Goal: Task Accomplishment & Management: Use online tool/utility

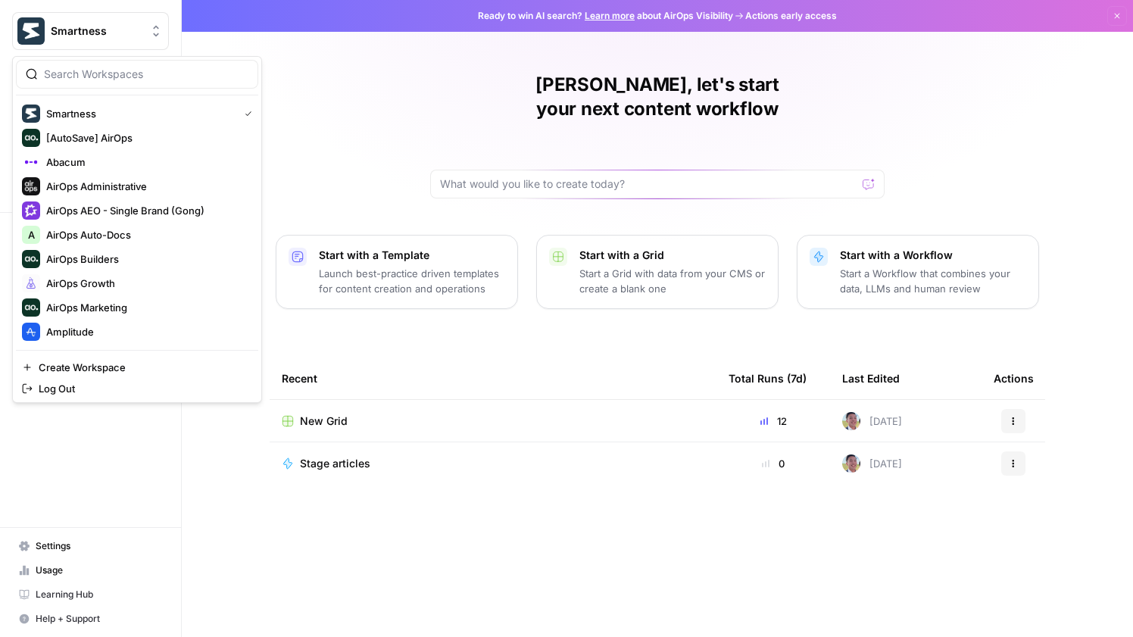
click at [109, 46] on button "Smartness" at bounding box center [90, 31] width 157 height 38
drag, startPoint x: 93, startPoint y: 77, endPoint x: 93, endPoint y: 64, distance: 12.9
click at [93, 77] on input "search" at bounding box center [146, 74] width 204 height 15
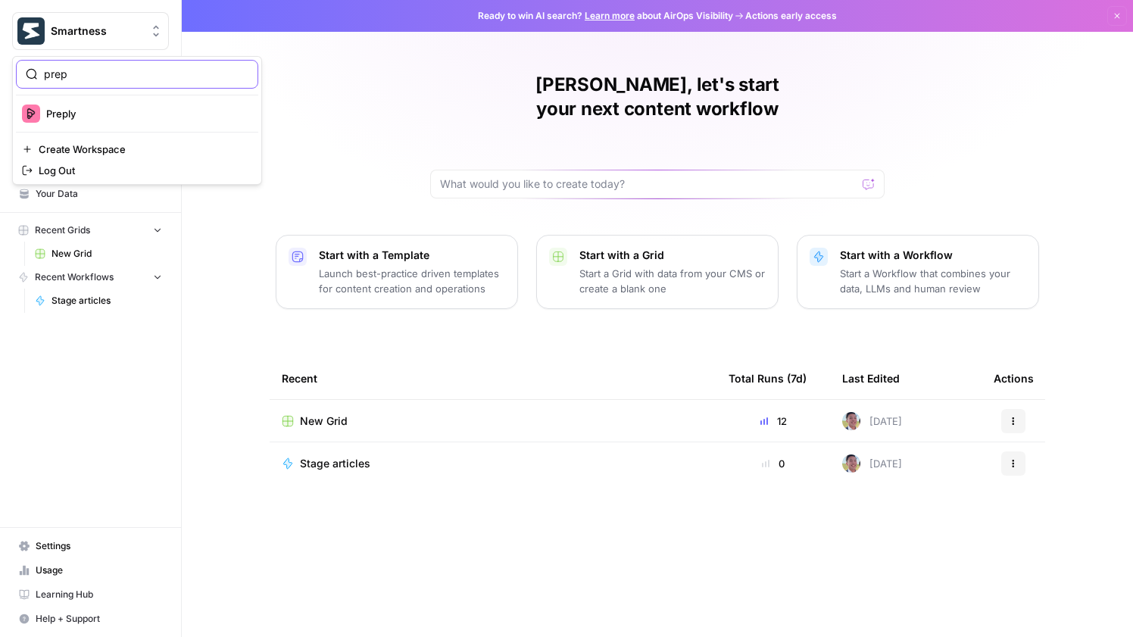
type input "prep"
click at [95, 111] on span "Preply" at bounding box center [146, 113] width 200 height 15
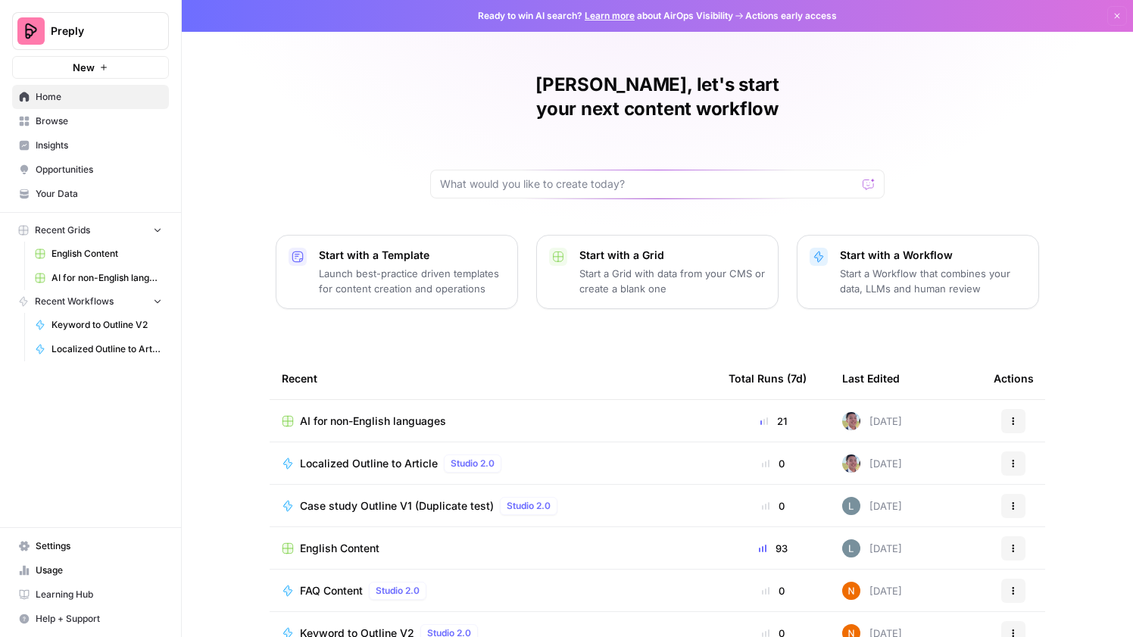
click at [384, 404] on td "AI for non-English languages" at bounding box center [493, 421] width 447 height 42
click at [388, 413] on span "AI for non-English languages" at bounding box center [373, 420] width 146 height 15
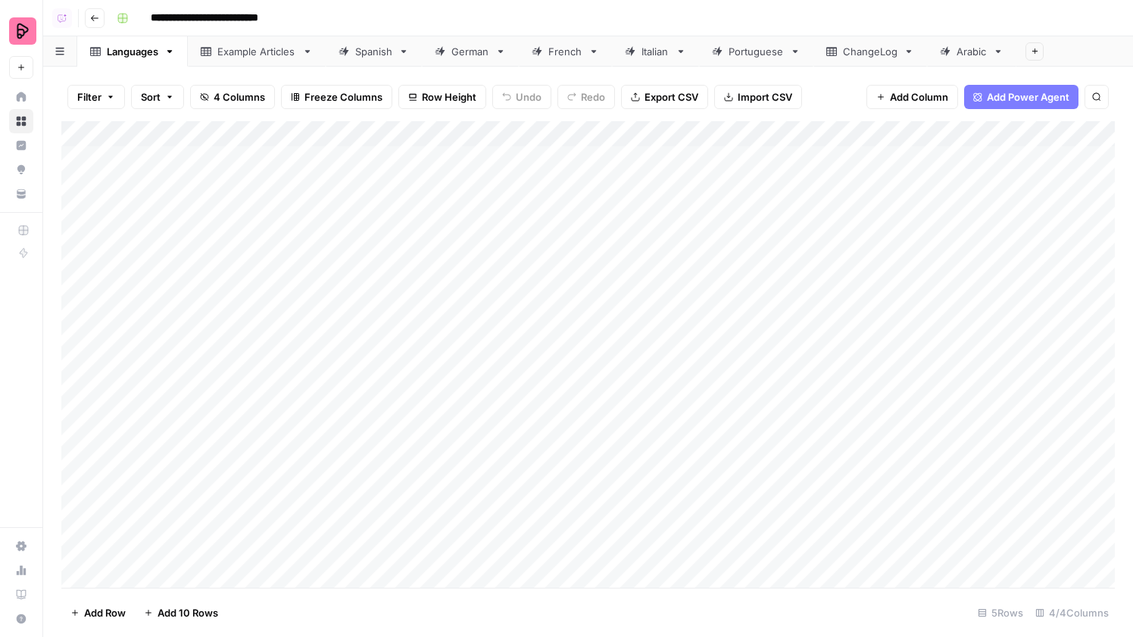
click at [552, 56] on div "French" at bounding box center [565, 51] width 34 height 15
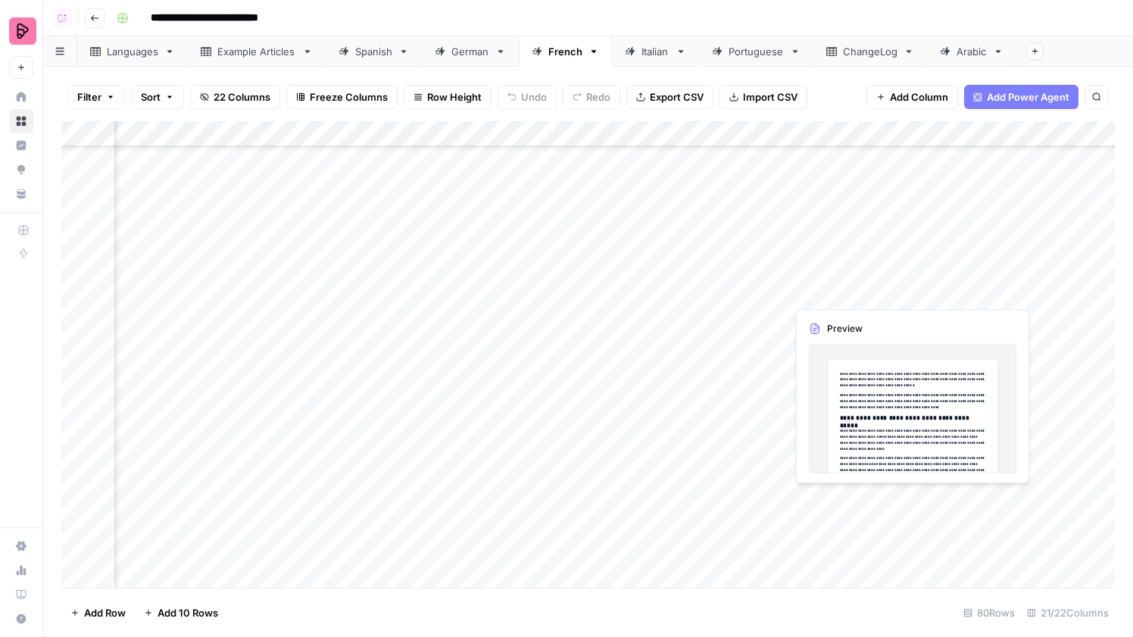
scroll to position [1385, 1002]
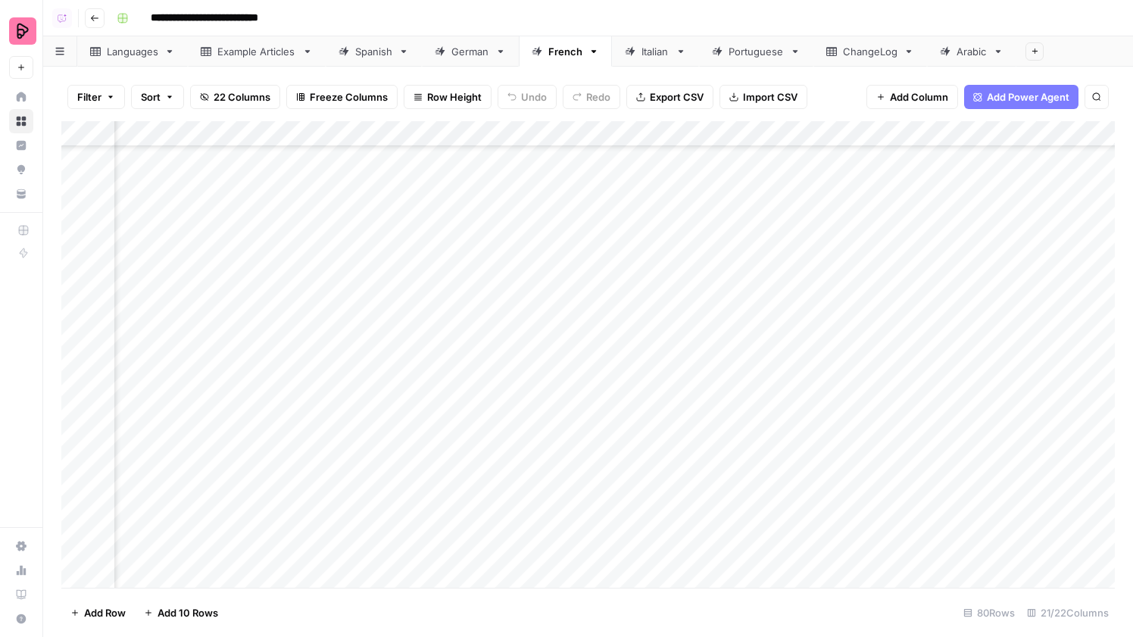
click at [930, 181] on div "Add Column" at bounding box center [587, 354] width 1053 height 466
click at [931, 170] on div "Add Column" at bounding box center [587, 354] width 1053 height 466
click at [923, 242] on div "Add Column" at bounding box center [587, 354] width 1053 height 466
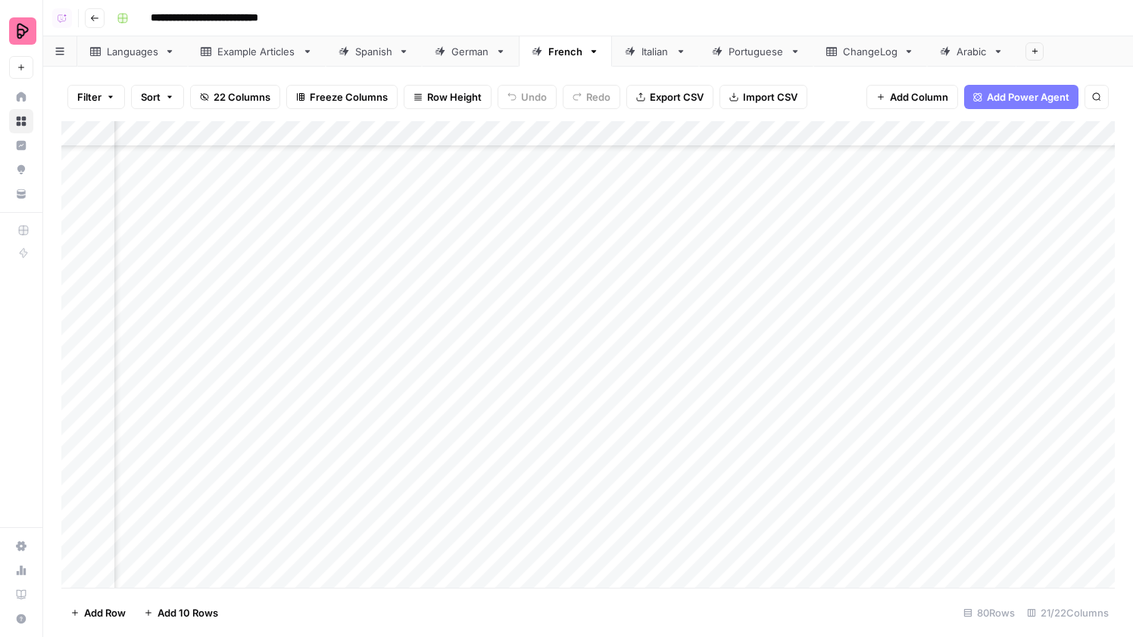
click at [949, 216] on div "Add Column" at bounding box center [587, 354] width 1053 height 466
click at [902, 245] on div "Add Column" at bounding box center [587, 354] width 1053 height 466
click at [952, 284] on div "Add Column" at bounding box center [587, 354] width 1053 height 466
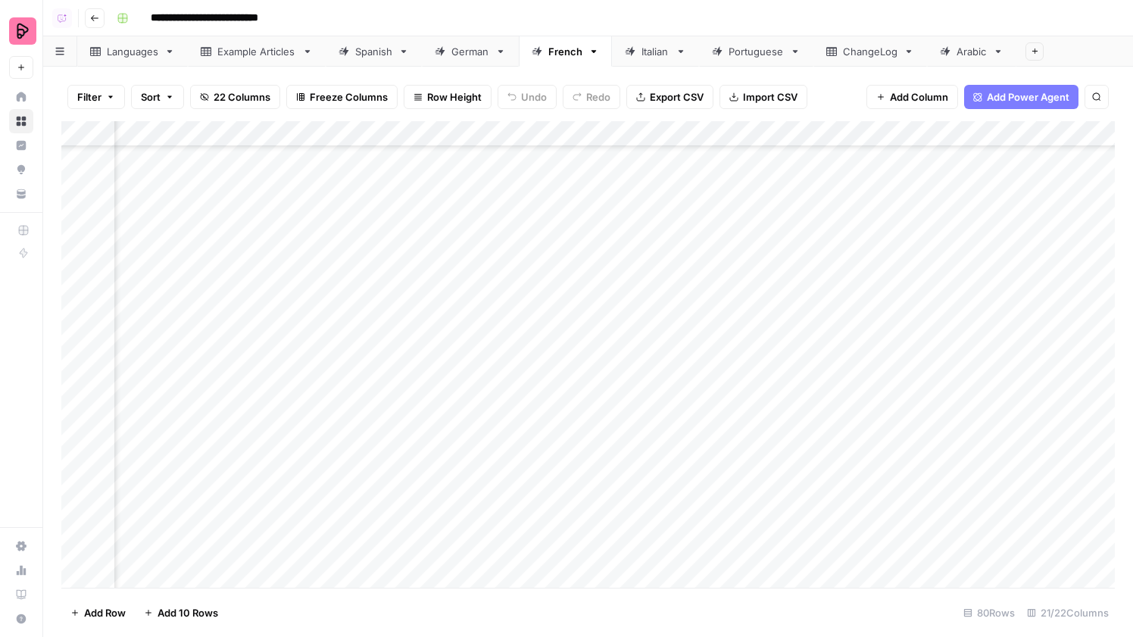
click at [962, 292] on div "Add Column" at bounding box center [587, 354] width 1053 height 466
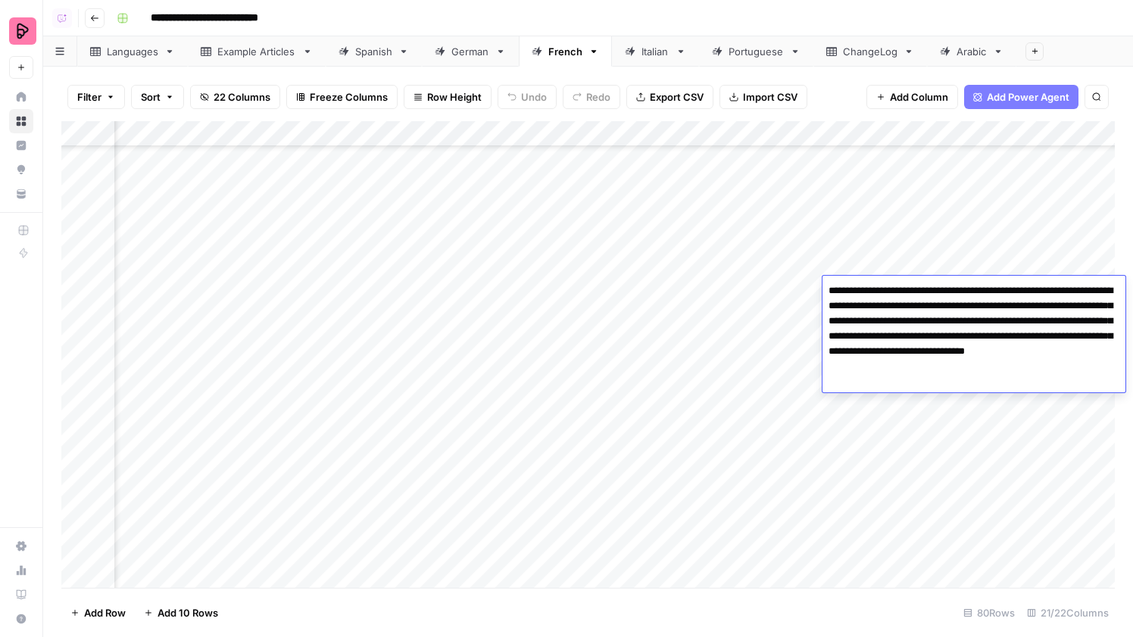
click at [941, 244] on div "Add Column" at bounding box center [587, 354] width 1053 height 466
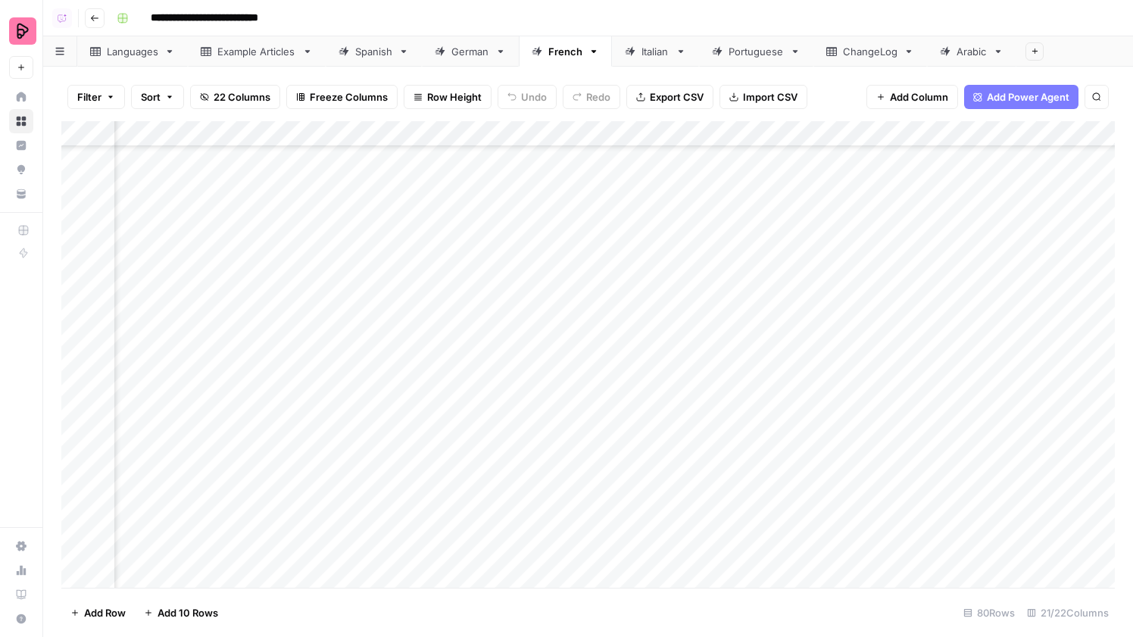
scroll to position [1233, 499]
click at [494, 290] on div "Add Column" at bounding box center [587, 354] width 1053 height 466
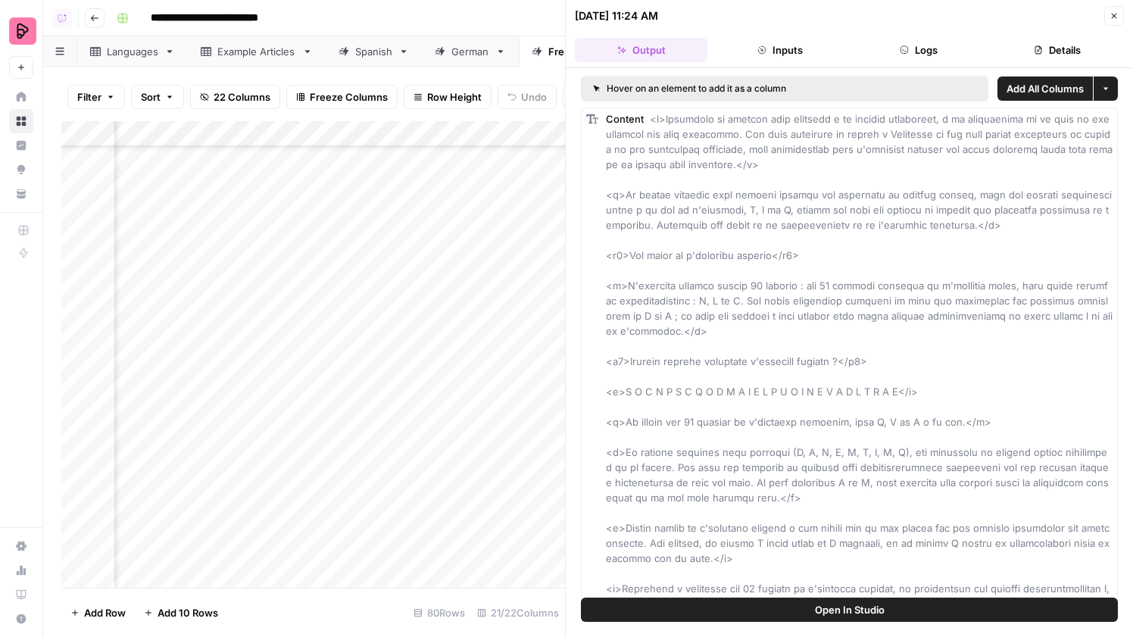
click at [850, 609] on span "Open In Studio" at bounding box center [850, 609] width 70 height 15
click at [790, 60] on button "Inputs" at bounding box center [779, 50] width 132 height 24
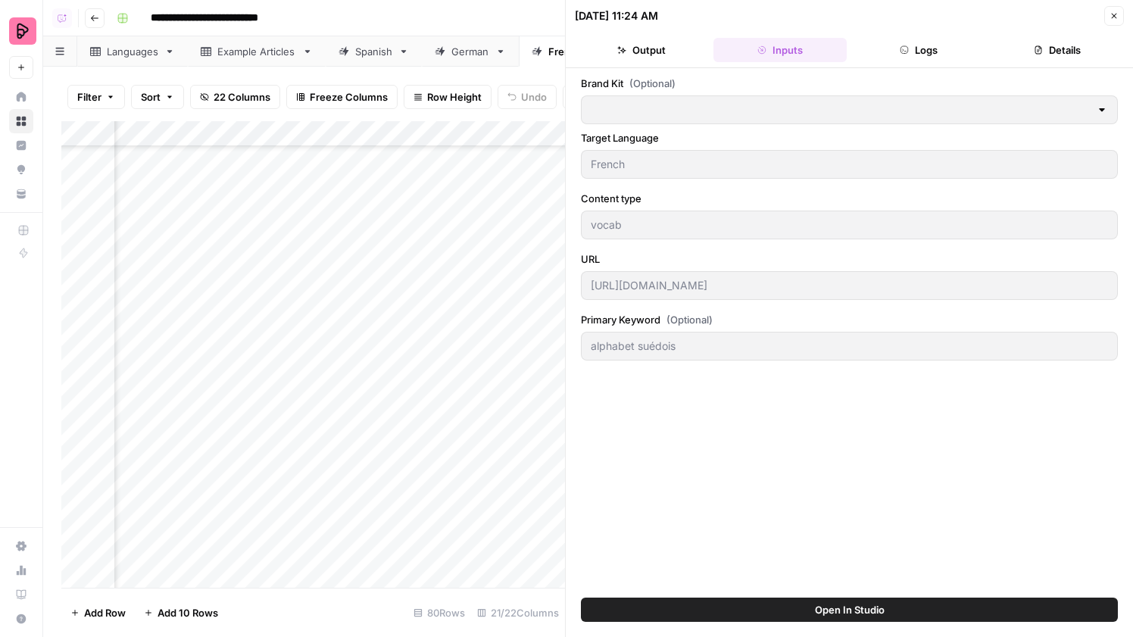
type input "Preply (EN)"
click at [640, 60] on button "Output" at bounding box center [641, 50] width 132 height 24
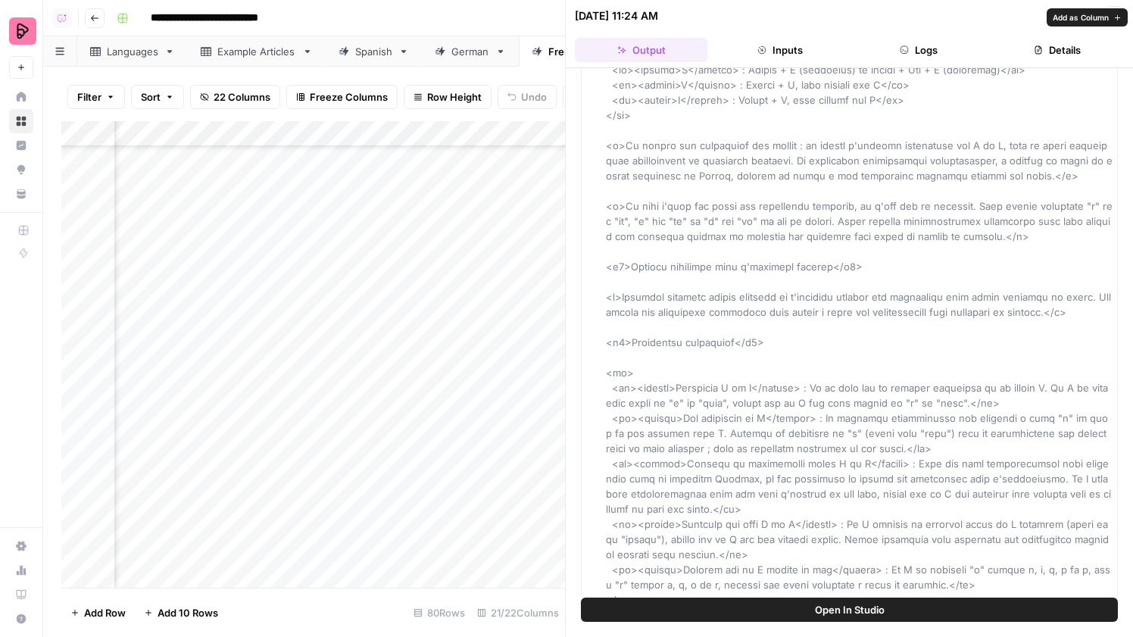
scroll to position [1613, 0]
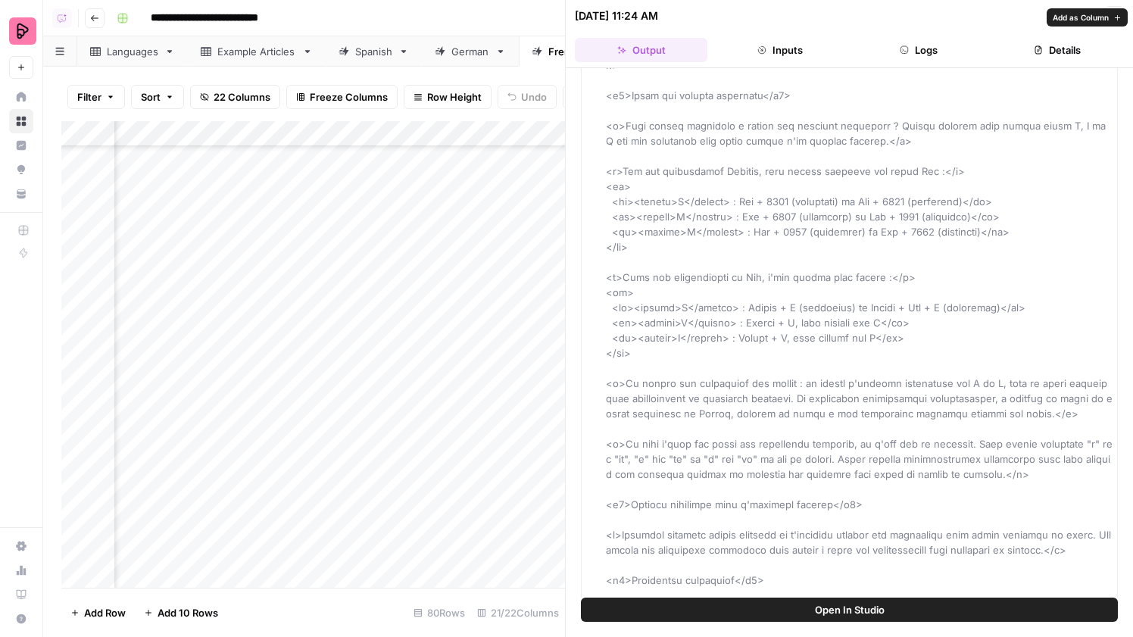
click at [916, 64] on header "09/03/25 at 11:24 AM Close Output Inputs Logs Details" at bounding box center [849, 34] width 567 height 68
click at [916, 42] on button "Logs" at bounding box center [918, 50] width 132 height 24
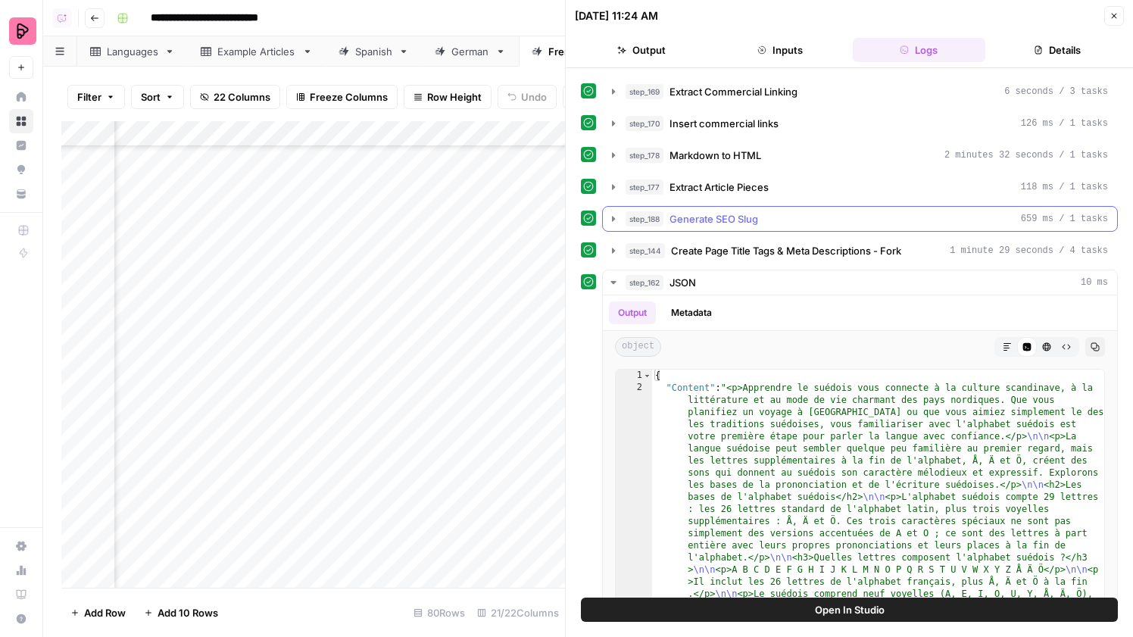
scroll to position [525, 0]
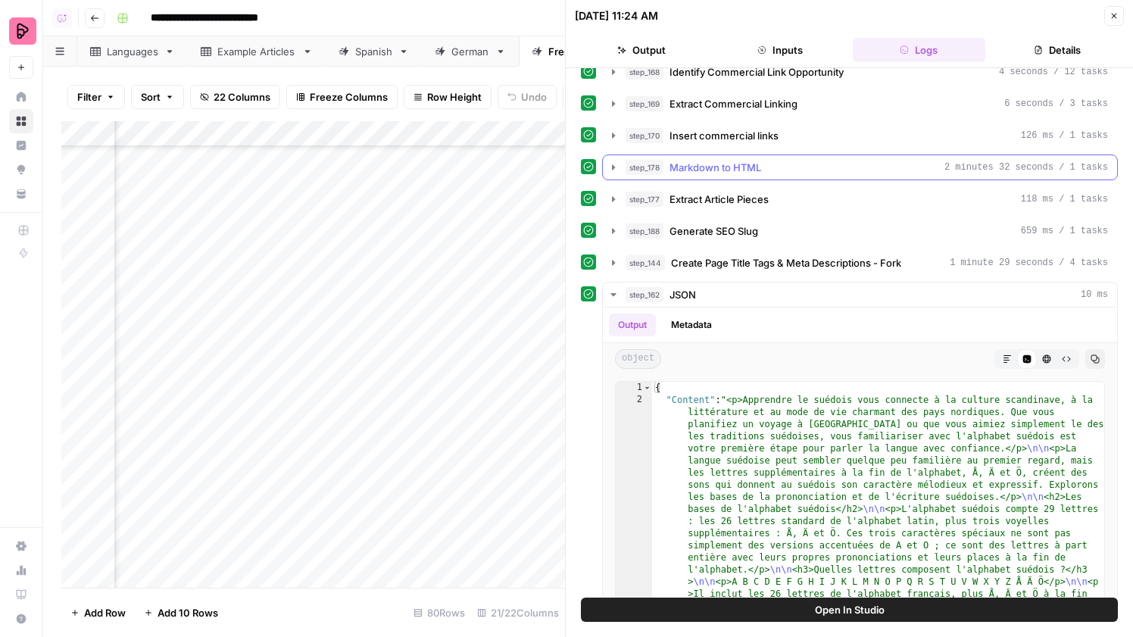
click at [771, 161] on div "step_178 Markdown to HTML 2 minutes 32 seconds / 1 tasks" at bounding box center [866, 167] width 482 height 15
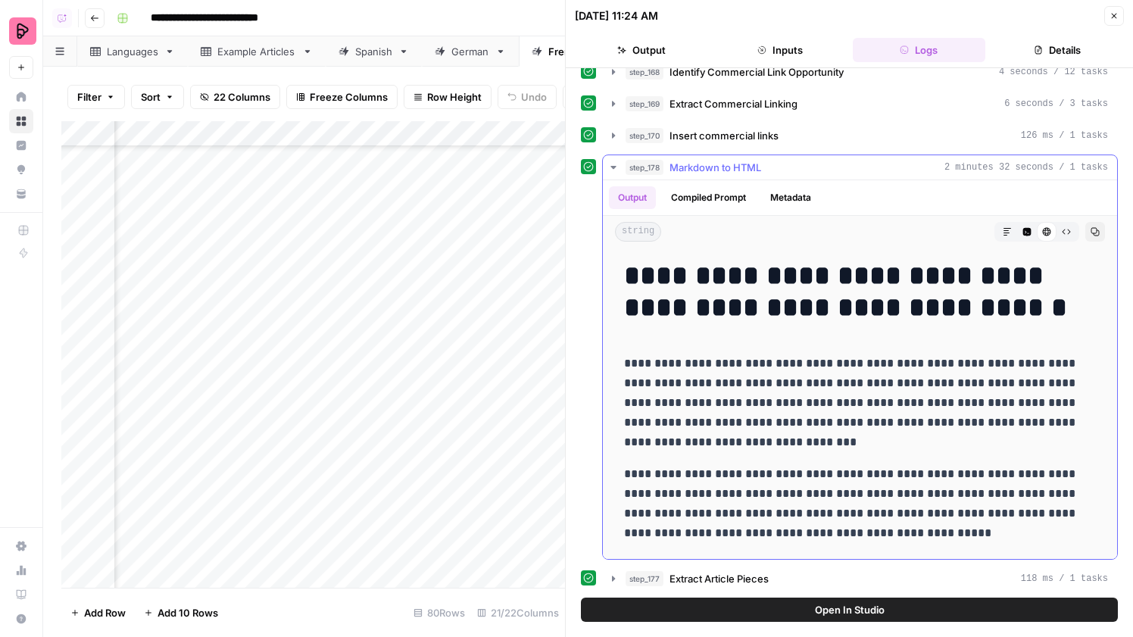
click at [771, 161] on div "step_178 Markdown to HTML 2 minutes 32 seconds / 1 tasks" at bounding box center [866, 167] width 482 height 15
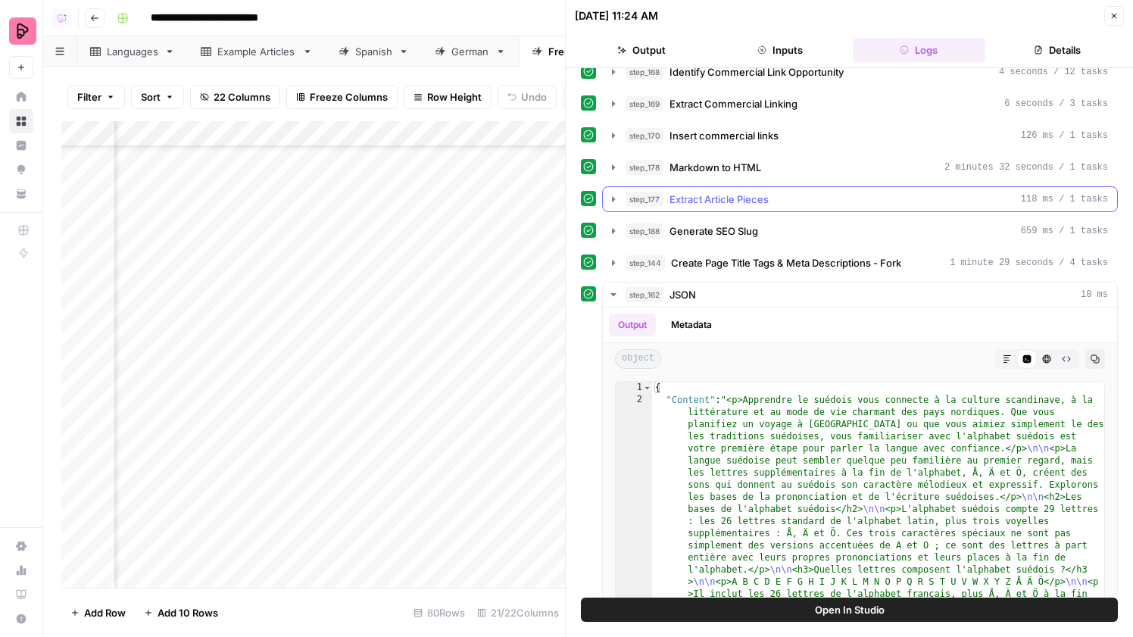
click at [781, 193] on div "step_177 Extract Article Pieces 118 ms / 1 tasks" at bounding box center [866, 199] width 482 height 15
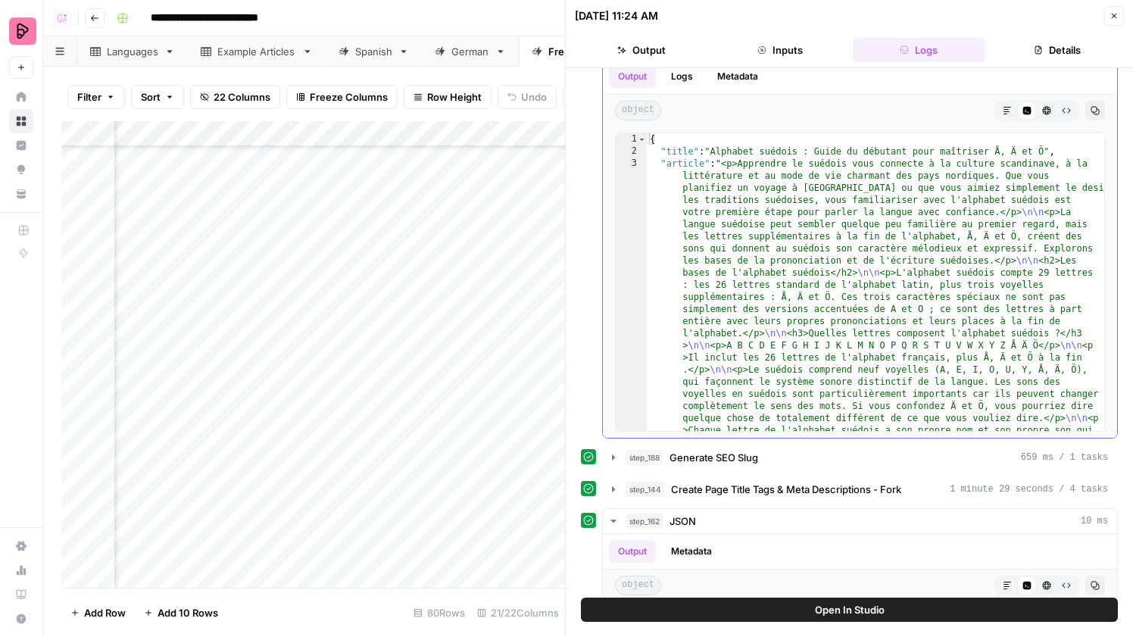
scroll to position [541, 0]
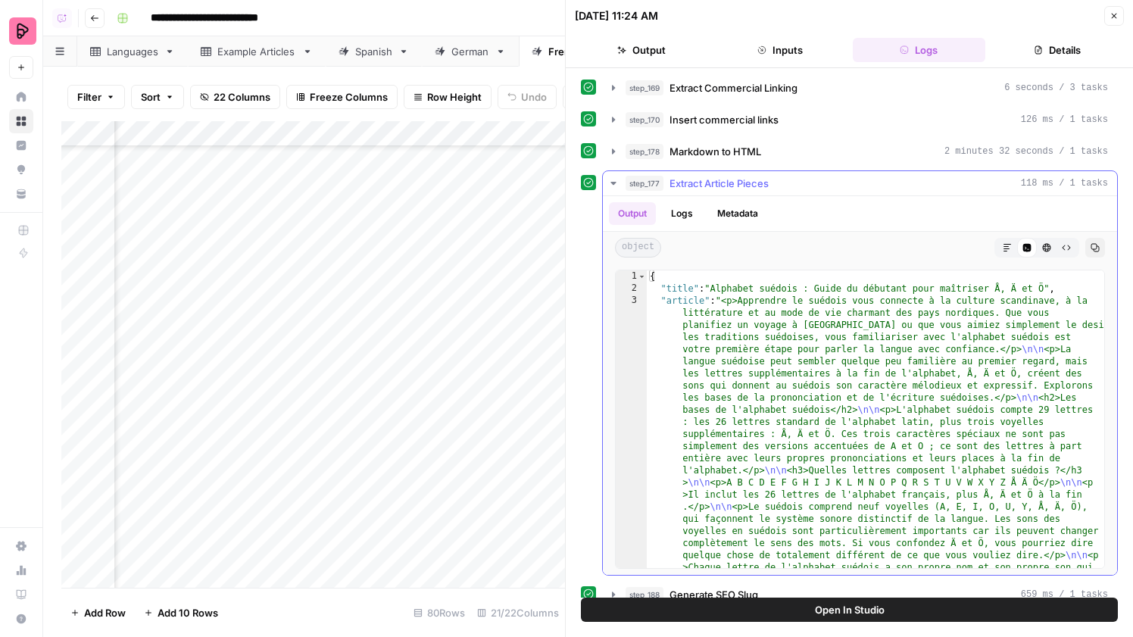
type textarea "**********"
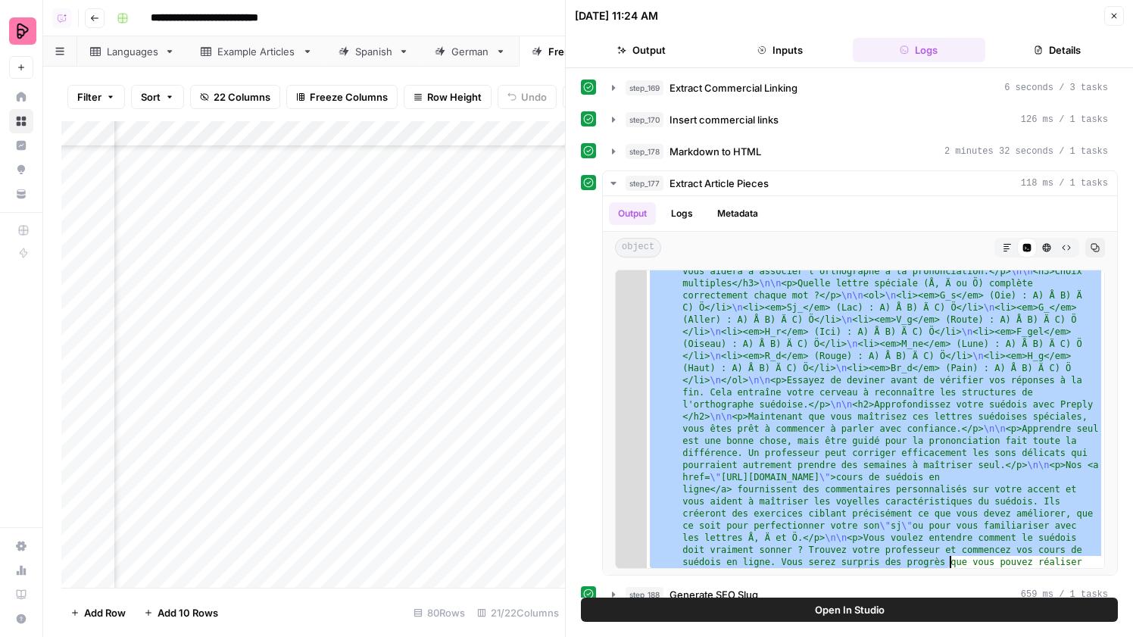
scroll to position [2077, 0]
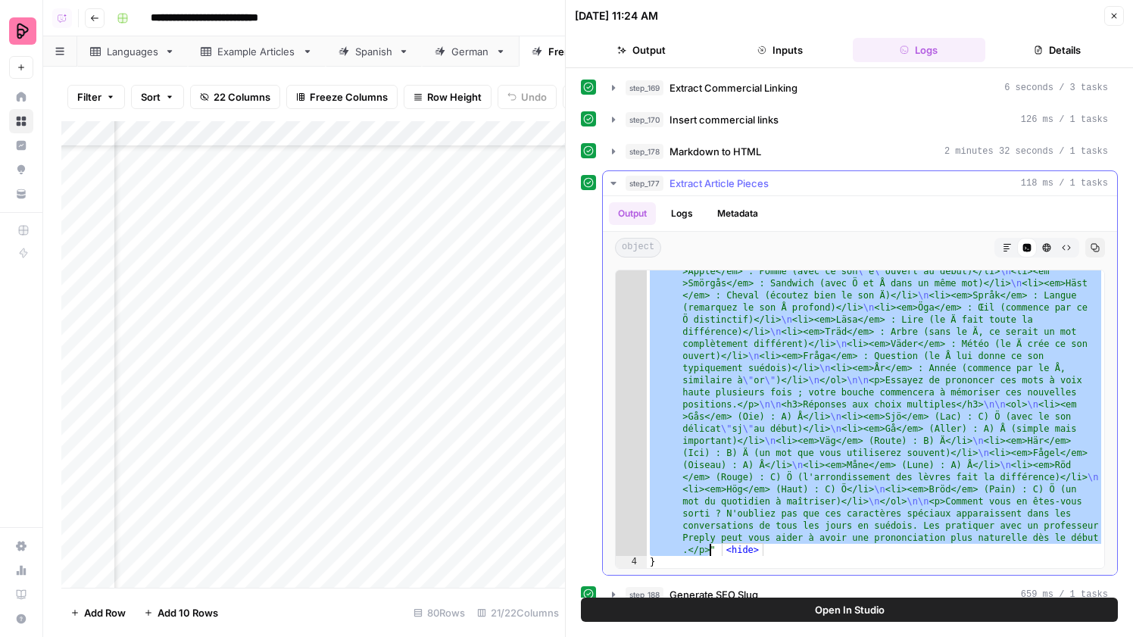
drag, startPoint x: 725, startPoint y: 298, endPoint x: 708, endPoint y: 548, distance: 251.2
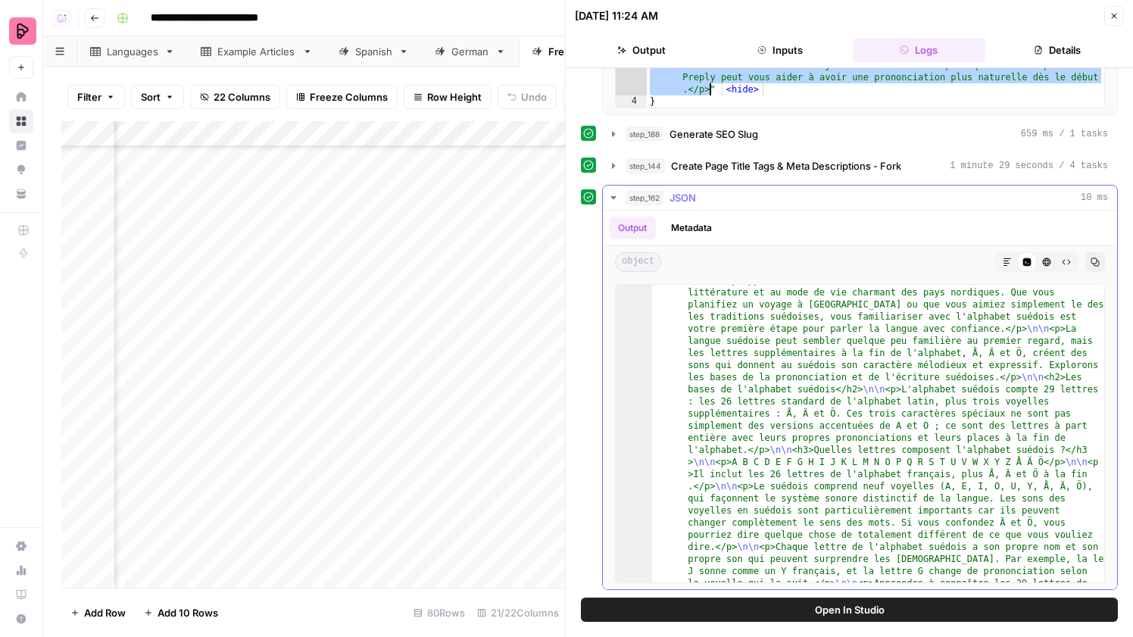
scroll to position [23, 0]
click at [1002, 255] on button "Markdown" at bounding box center [1007, 262] width 20 height 20
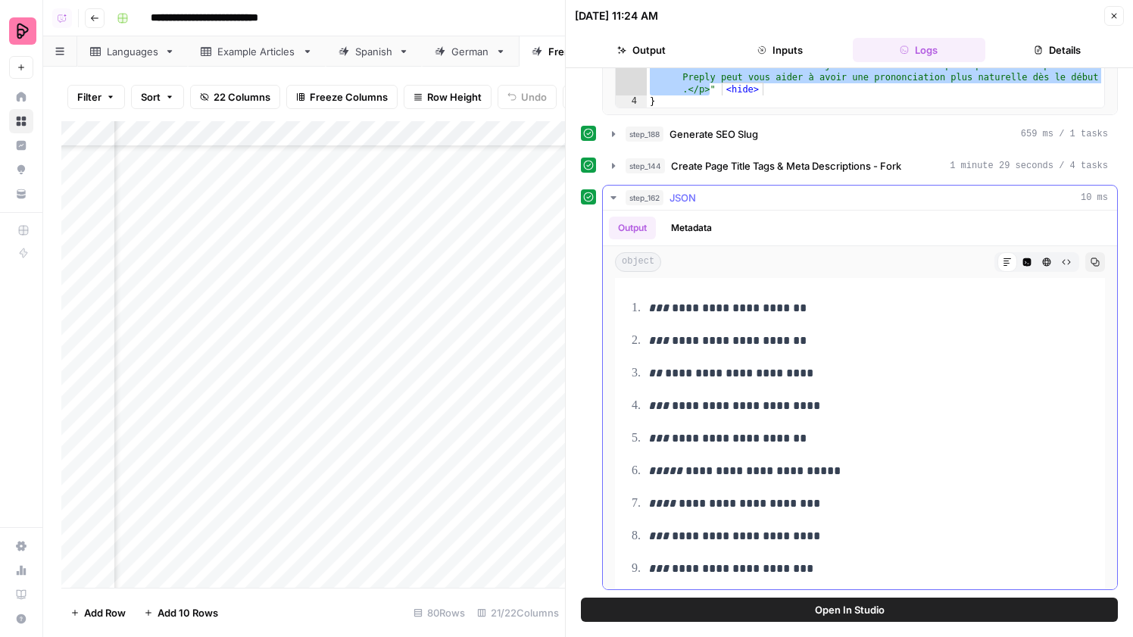
scroll to position [3829, 0]
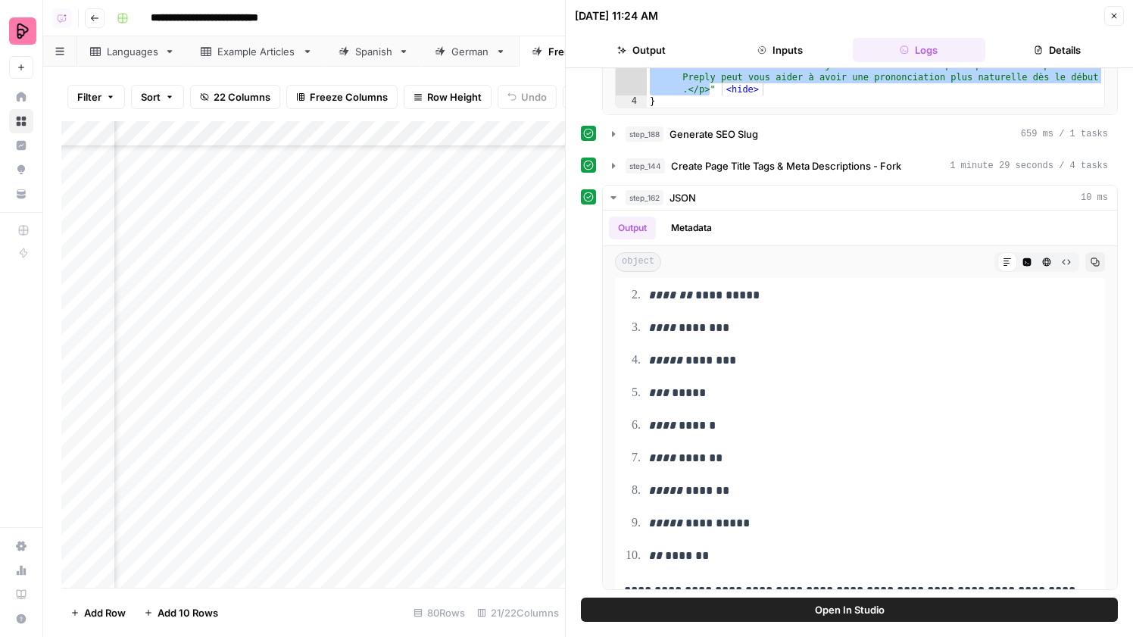
click at [1105, 15] on button "Close" at bounding box center [1114, 16] width 20 height 20
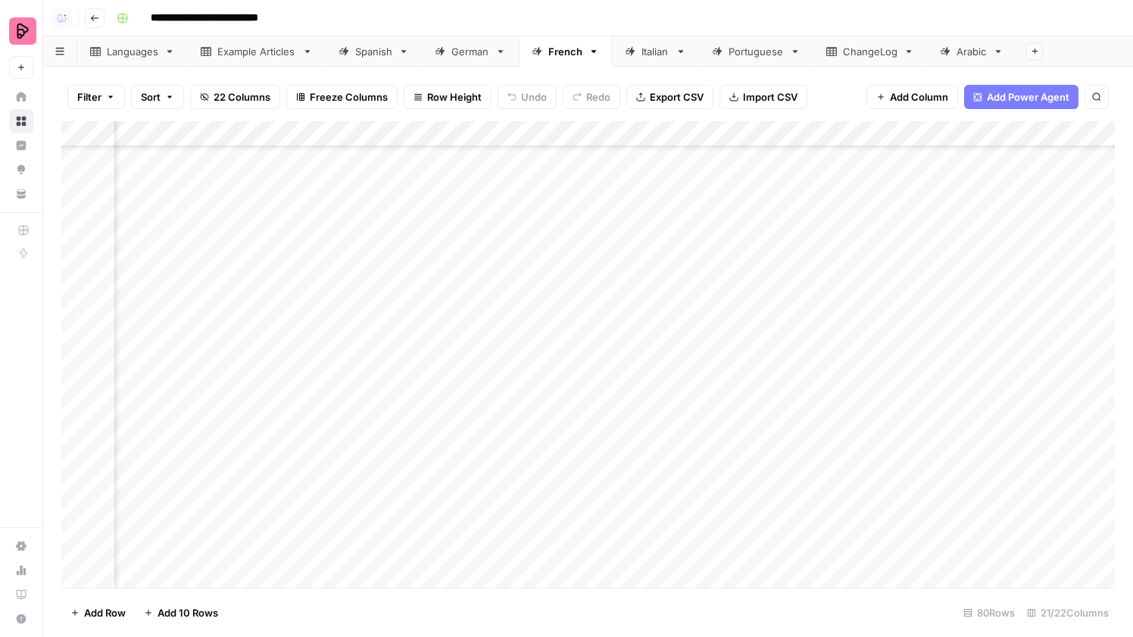
scroll to position [1233, 912]
click at [966, 283] on div "Add Column" at bounding box center [587, 354] width 1053 height 466
click at [860, 64] on link "ChangeLog" at bounding box center [870, 51] width 114 height 30
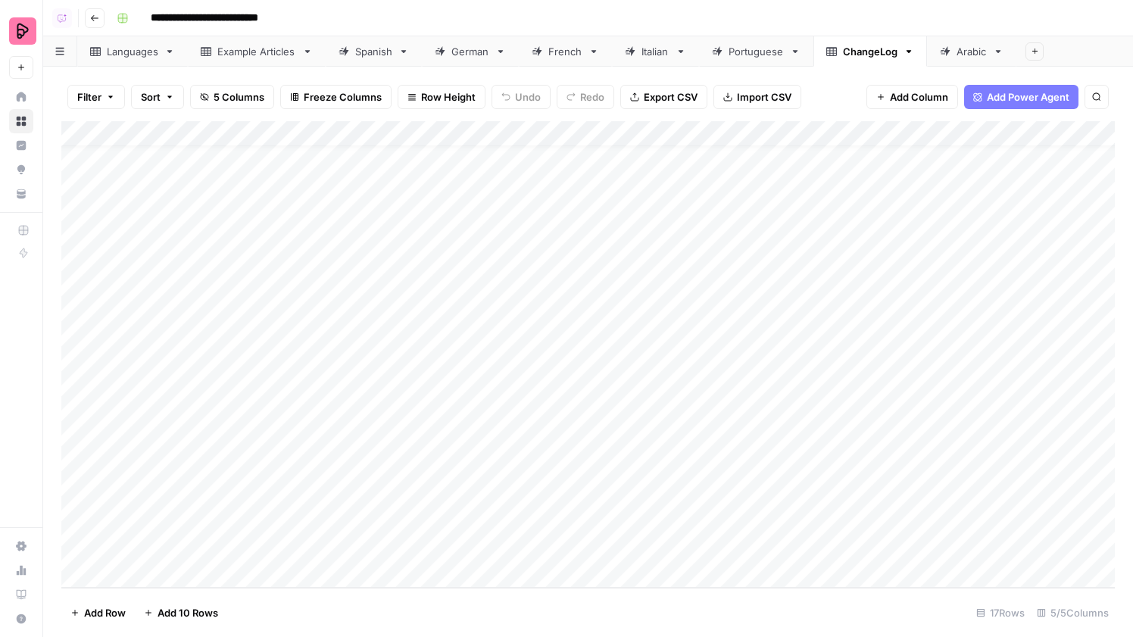
click at [238, 547] on div "Add Column" at bounding box center [587, 354] width 1053 height 466
click at [258, 576] on div "Add Column" at bounding box center [587, 354] width 1053 height 466
type textarea "*"
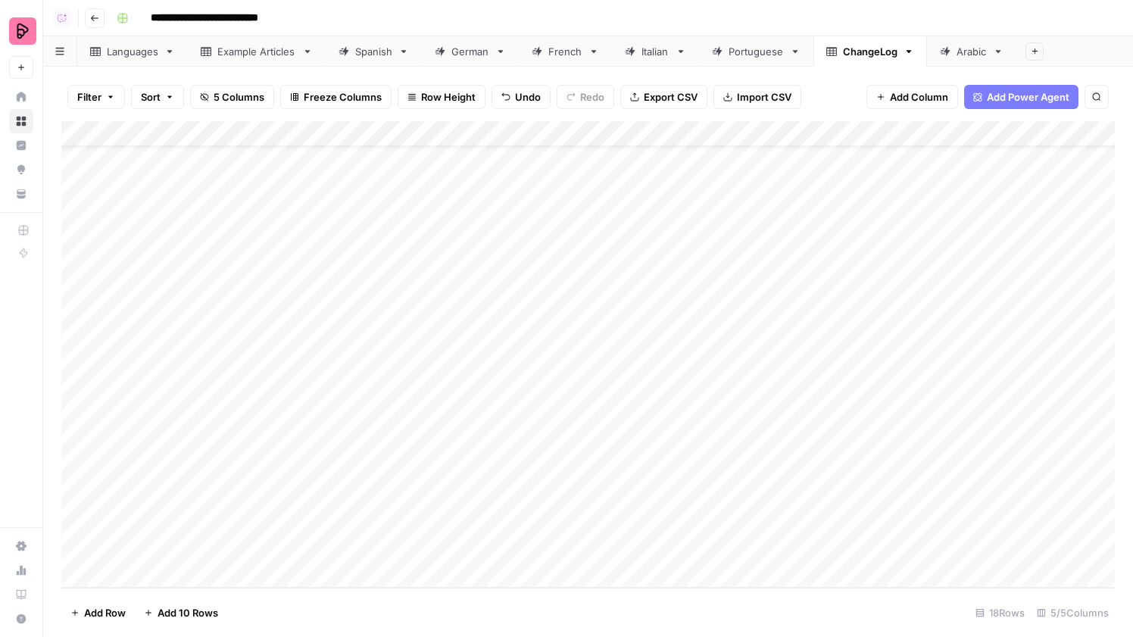
click at [249, 518] on div "Add Column" at bounding box center [587, 354] width 1053 height 466
click at [595, 51] on icon at bounding box center [593, 51] width 5 height 3
click at [672, 459] on div "Add Column" at bounding box center [587, 354] width 1053 height 466
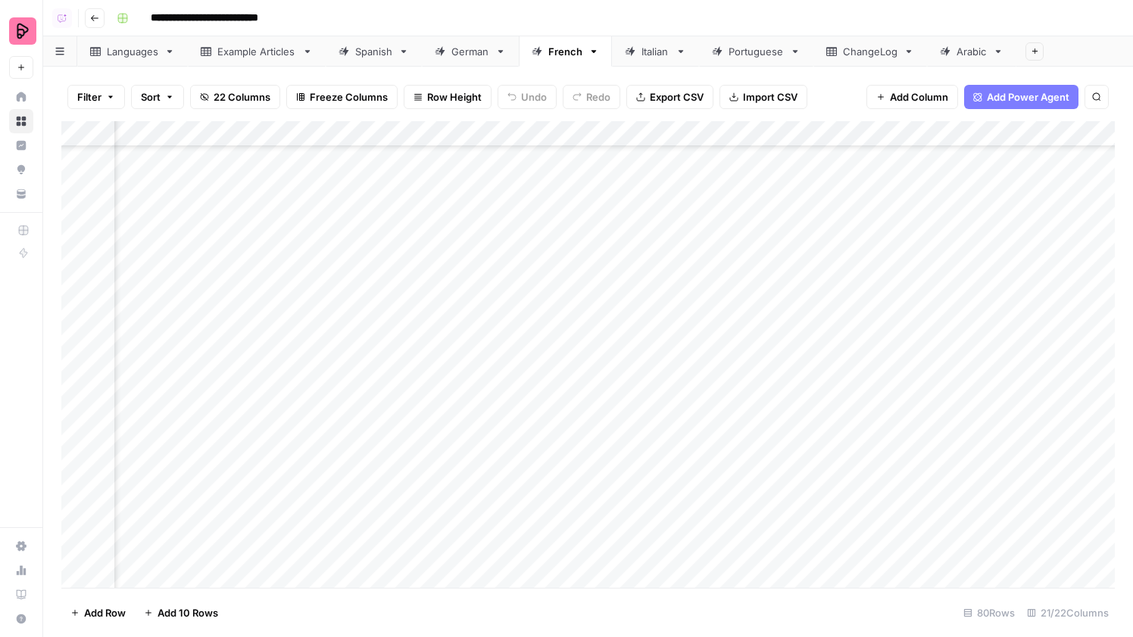
click at [672, 459] on div "Add Column" at bounding box center [587, 354] width 1053 height 466
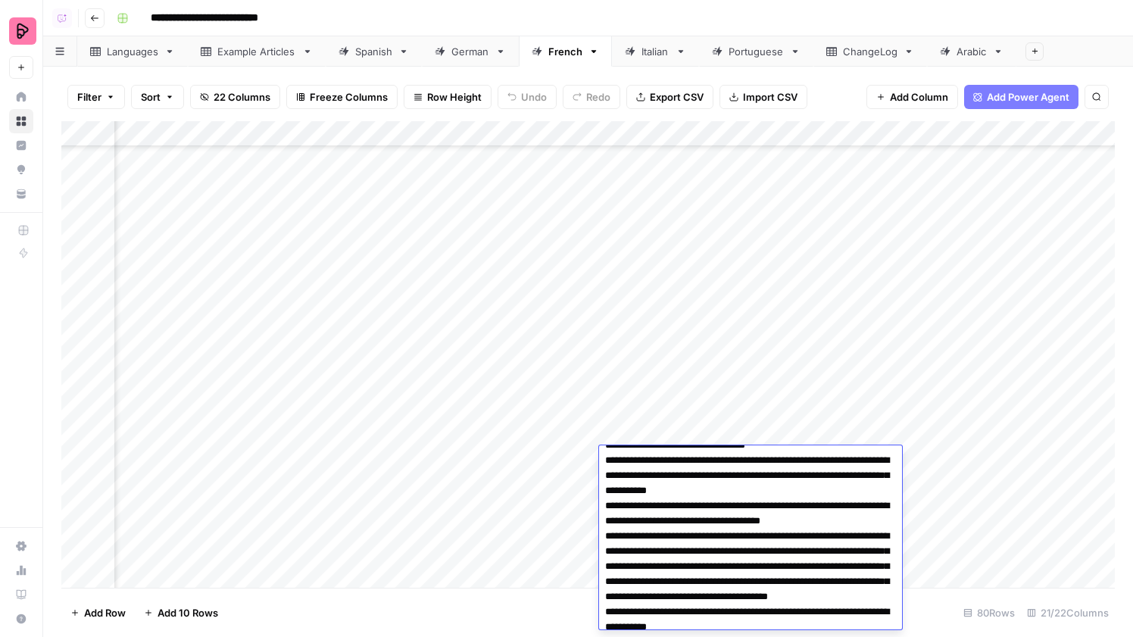
scroll to position [0, 0]
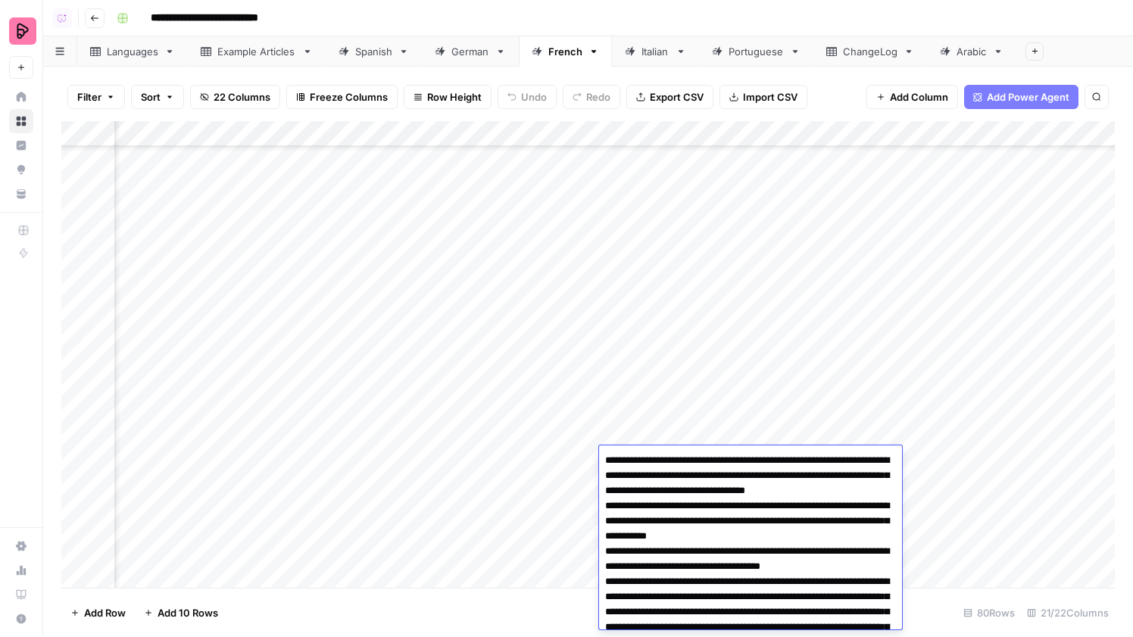
click at [631, 401] on div "Add Column" at bounding box center [587, 354] width 1053 height 466
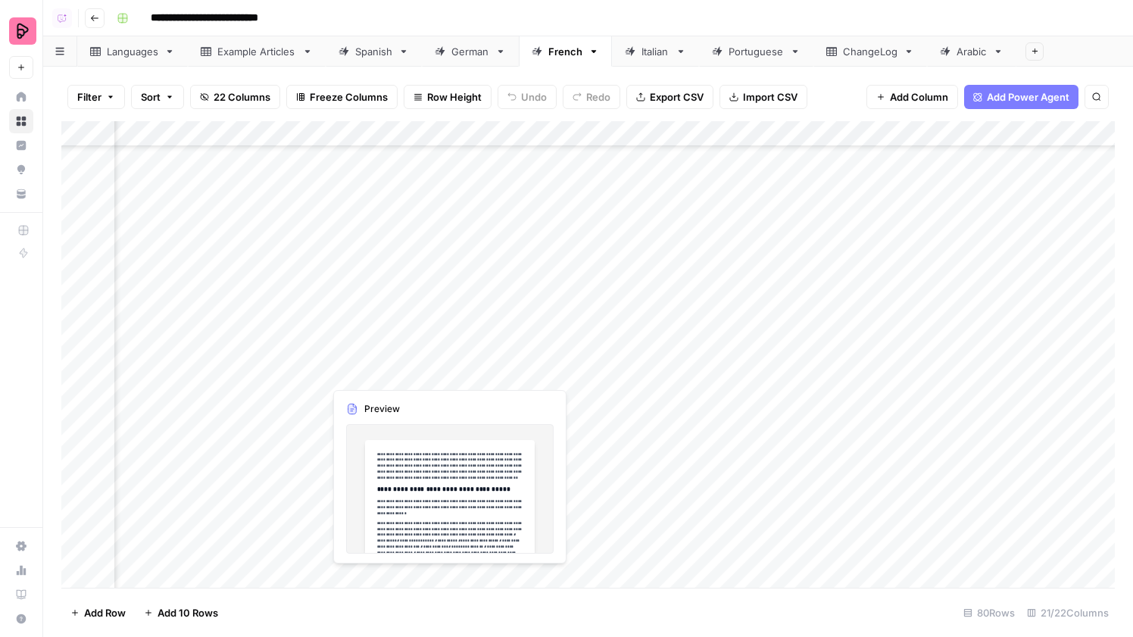
scroll to position [1416, 1261]
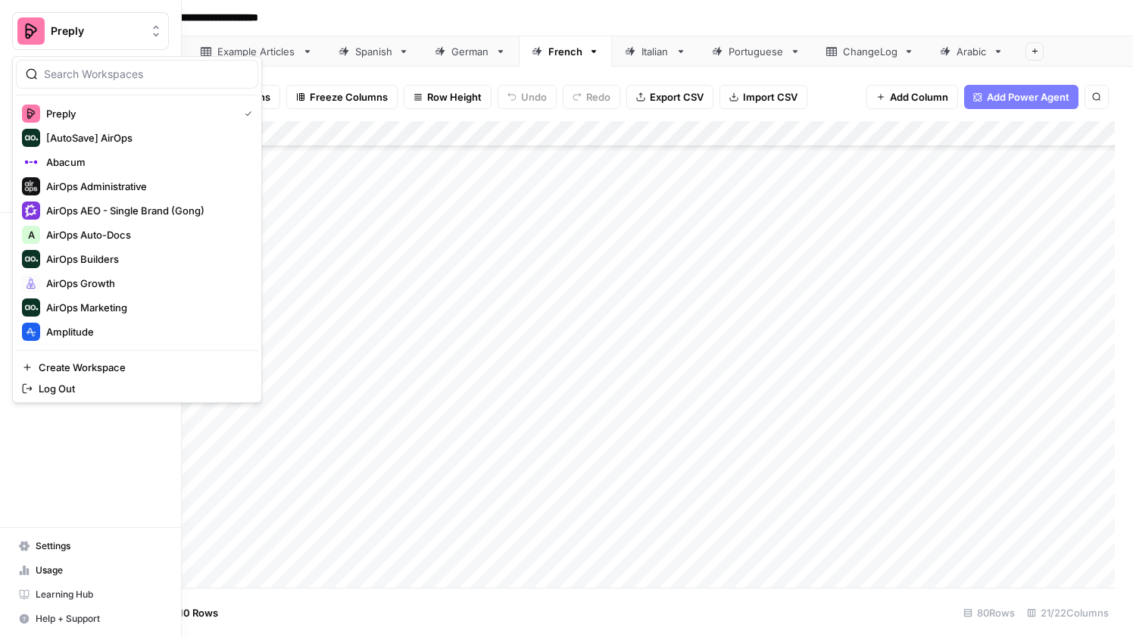
click at [43, 31] on img "Workspace: Preply" at bounding box center [30, 30] width 27 height 27
click at [33, 26] on img "Workspace: Preply" at bounding box center [30, 30] width 27 height 27
click at [91, 283] on span "AirOps Growth" at bounding box center [146, 283] width 200 height 15
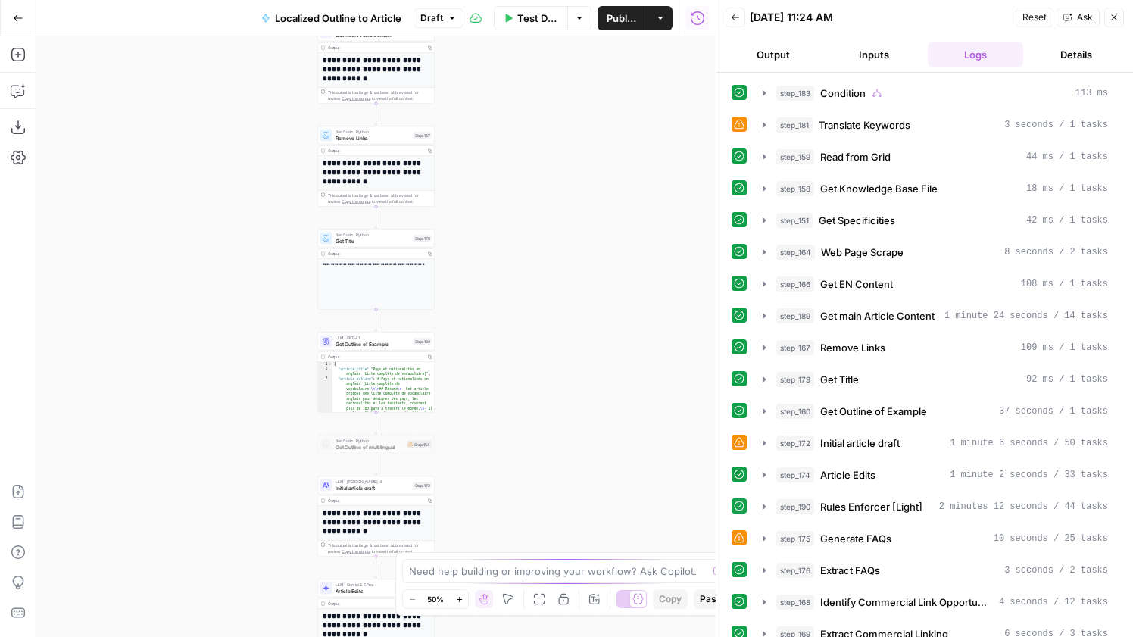
click at [550, 30] on div "Test Data Options Publish Actions Run History" at bounding box center [589, 18] width 252 height 36
click at [538, 23] on span "Test Data" at bounding box center [537, 18] width 41 height 15
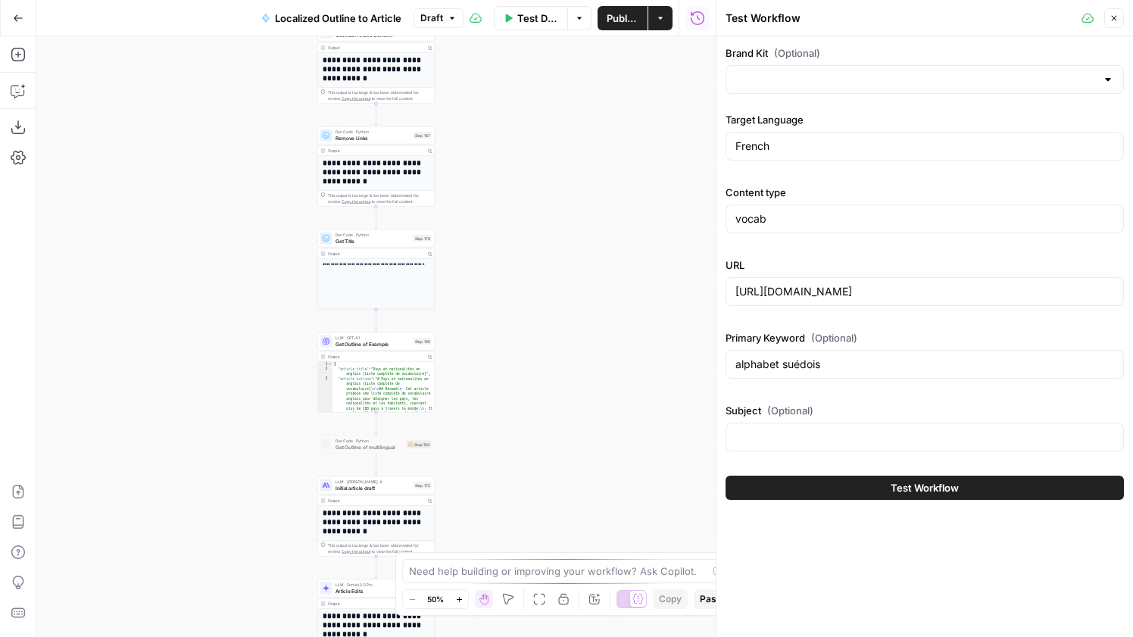
type input "Preply (EN)"
click at [434, 20] on span "Draft" at bounding box center [431, 18] width 23 height 14
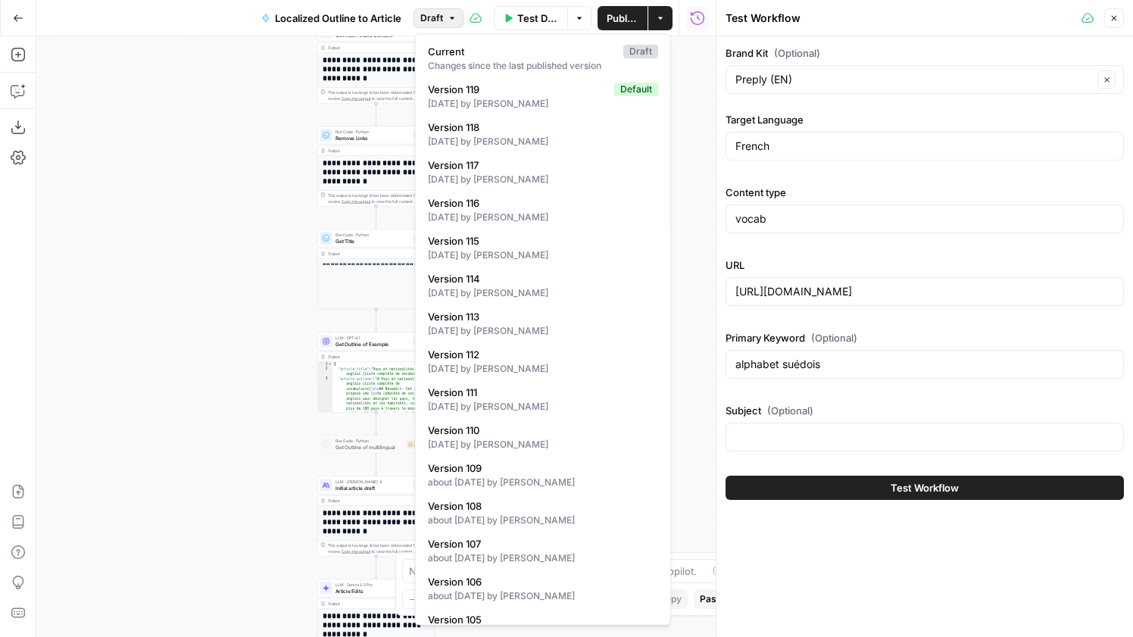
click at [434, 20] on span "Draft" at bounding box center [431, 18] width 23 height 14
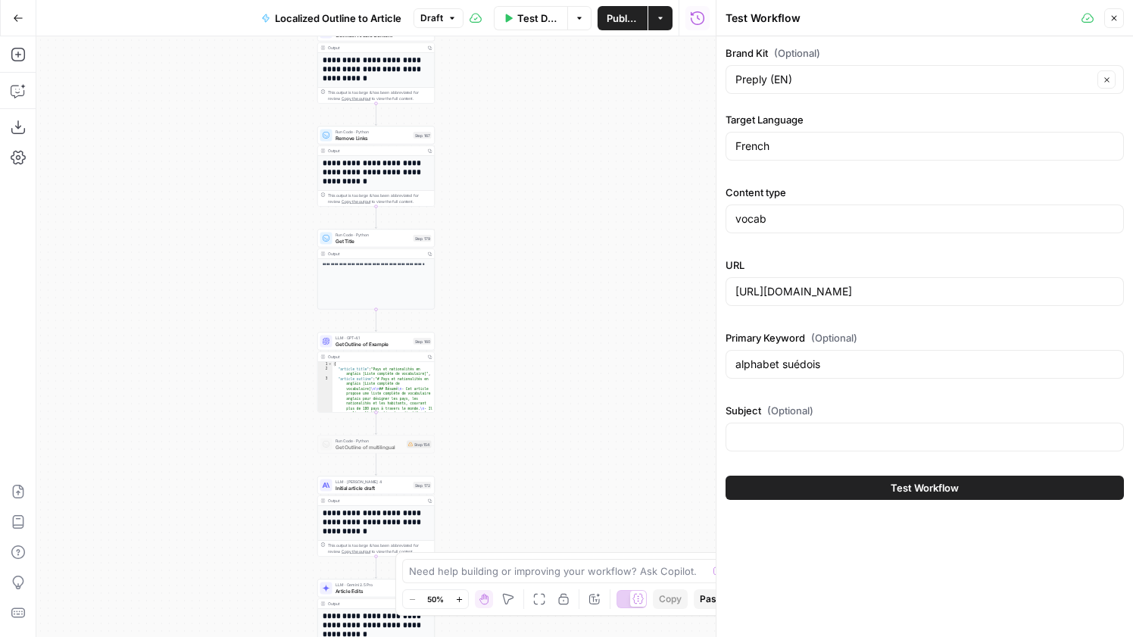
click at [924, 487] on span "Test Workflow" at bounding box center [924, 487] width 68 height 15
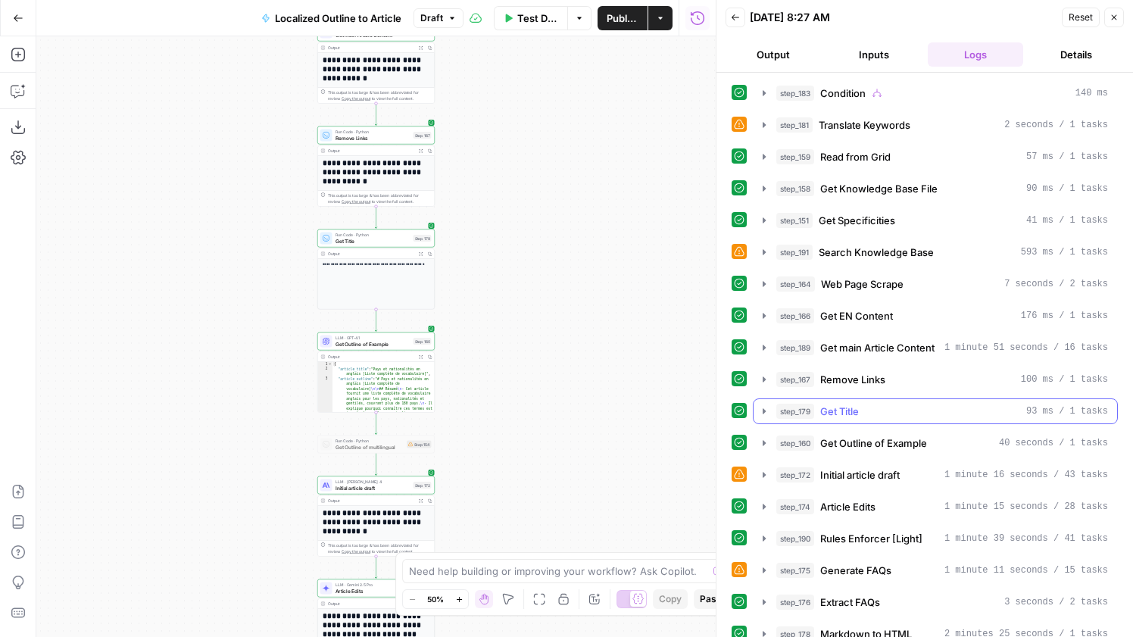
scroll to position [524, 0]
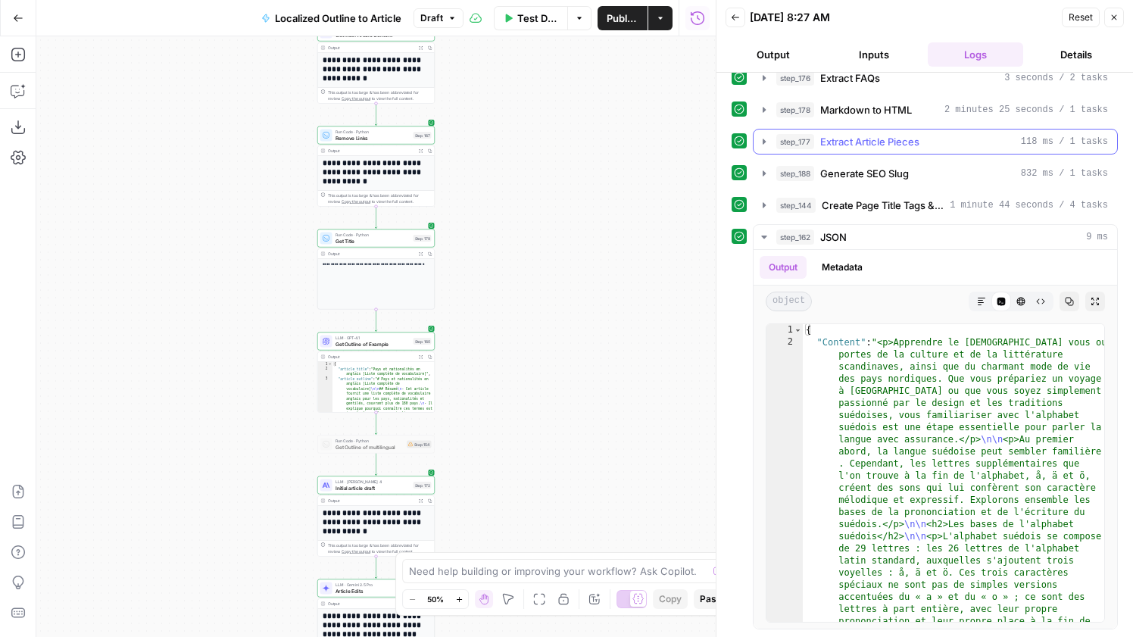
click at [894, 139] on span "Extract Article Pieces" at bounding box center [869, 141] width 99 height 15
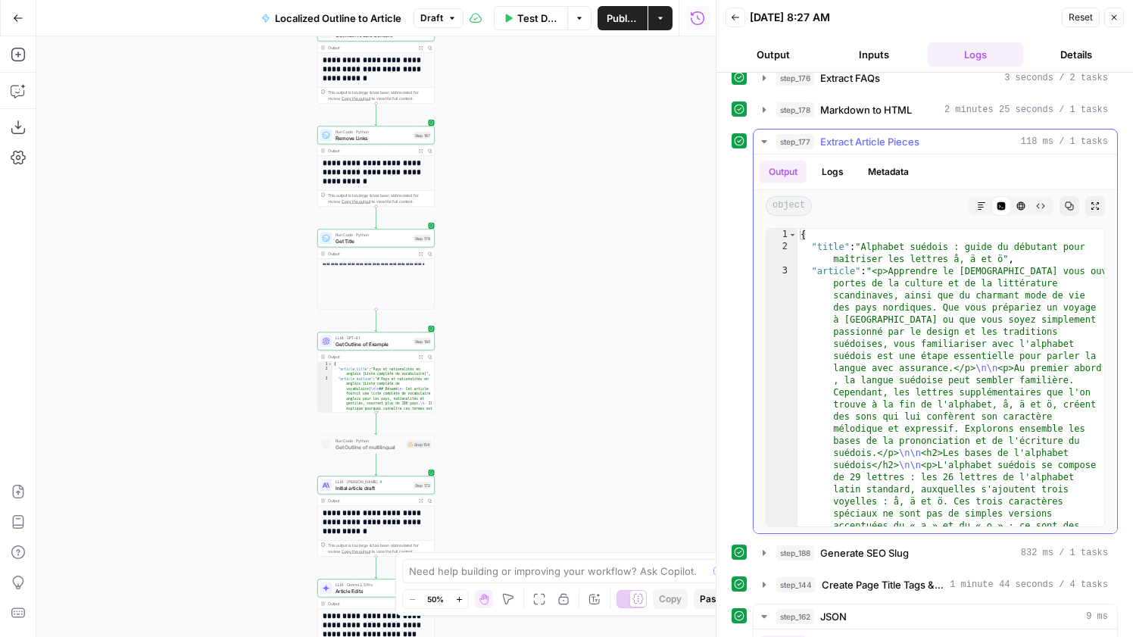
type textarea "**********"
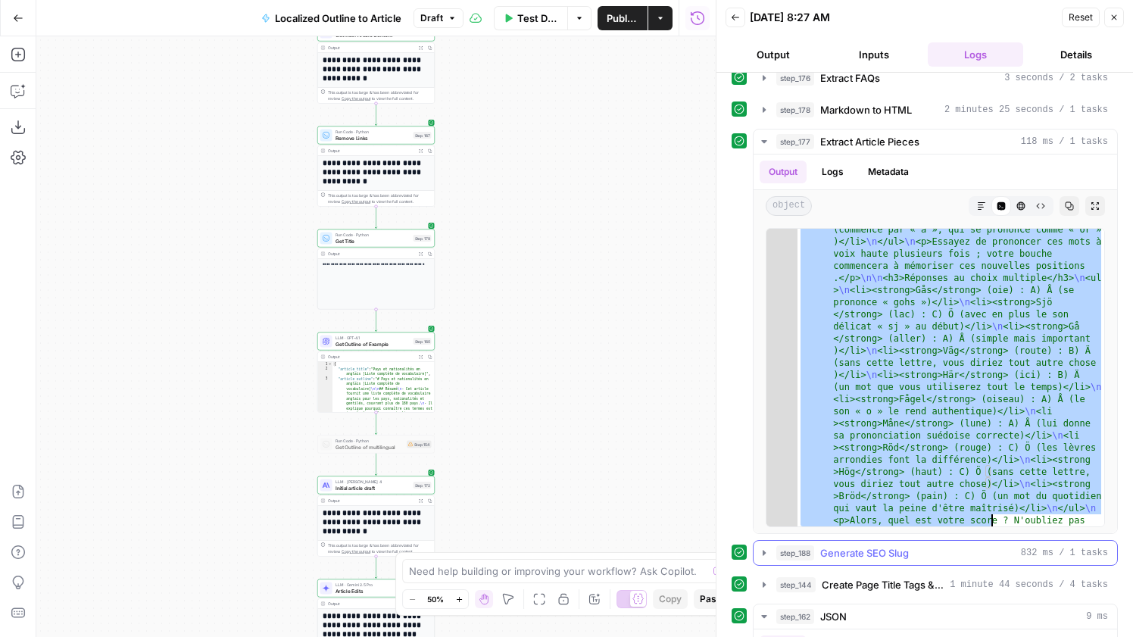
scroll to position [3724, 0]
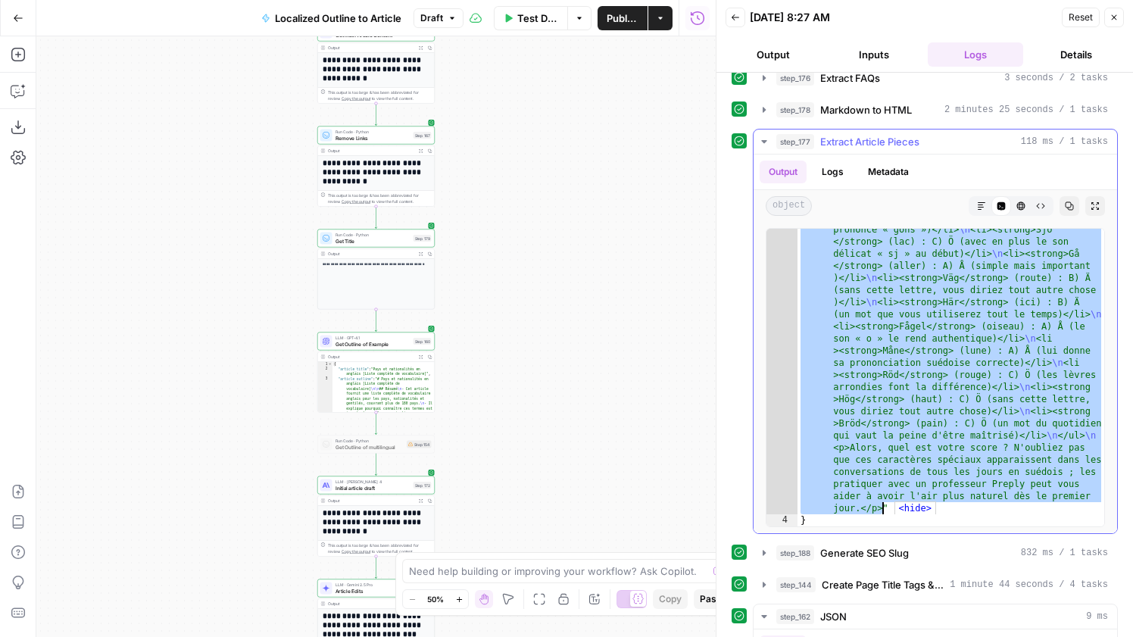
drag, startPoint x: 879, startPoint y: 271, endPoint x: 884, endPoint y: 505, distance: 234.0
click at [603, 20] on button "Publish" at bounding box center [622, 18] width 50 height 24
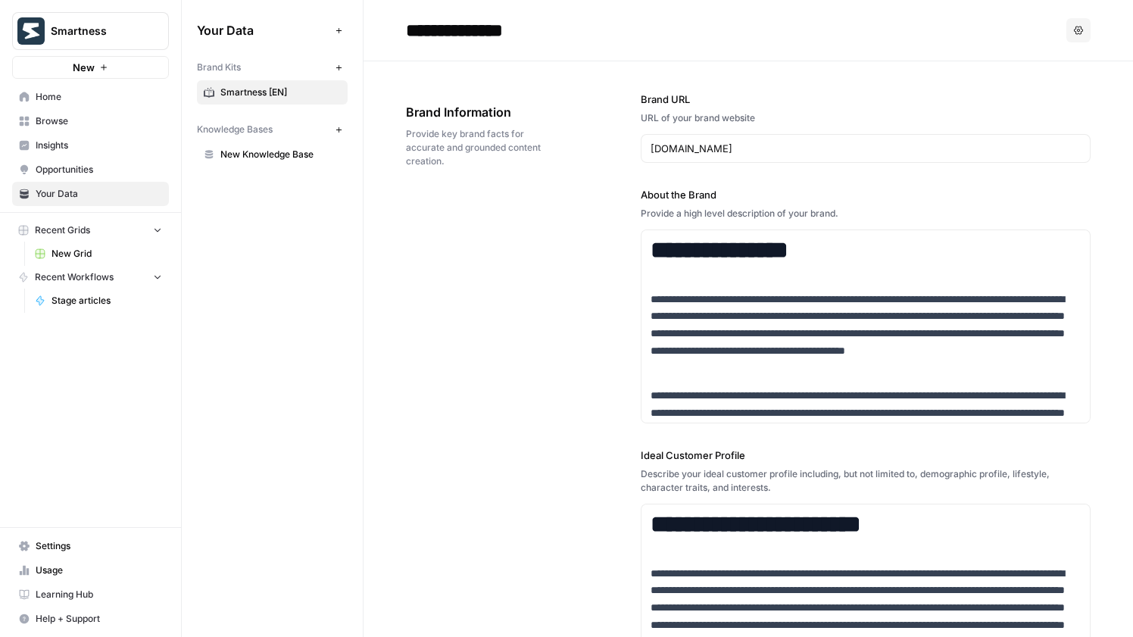
scroll to position [8915, 0]
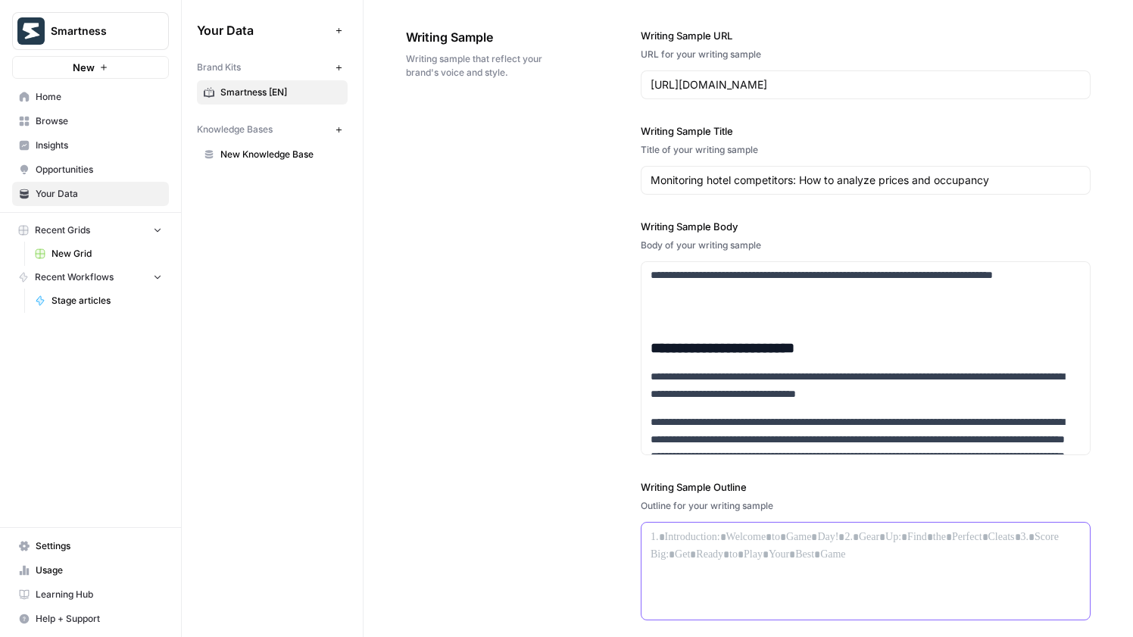
click at [681, 570] on div at bounding box center [865, 570] width 448 height 97
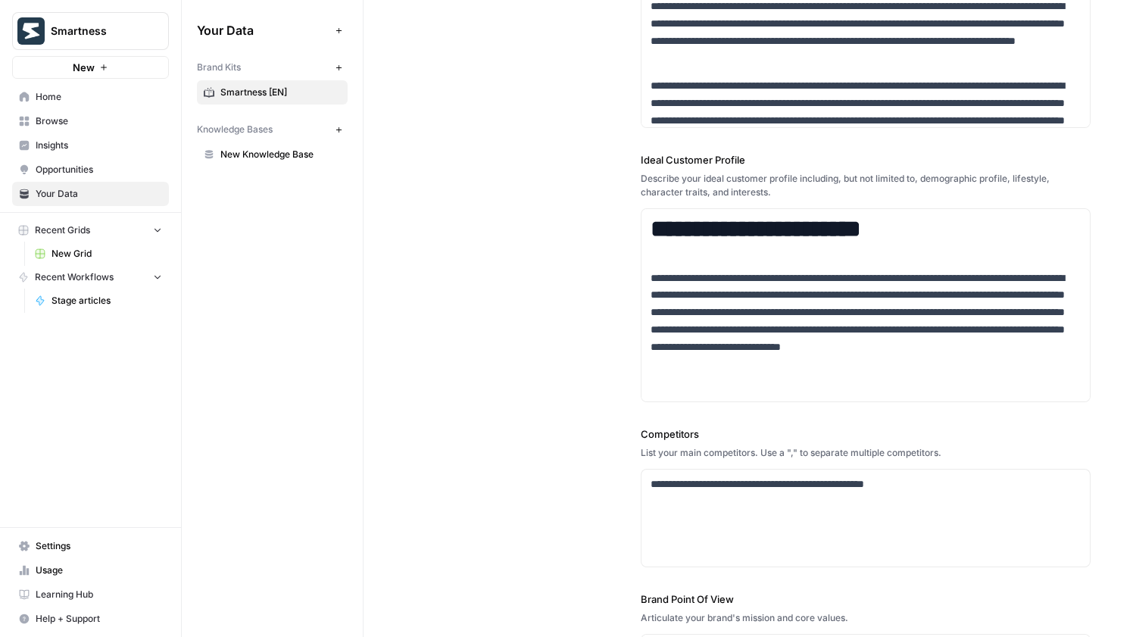
scroll to position [0, 0]
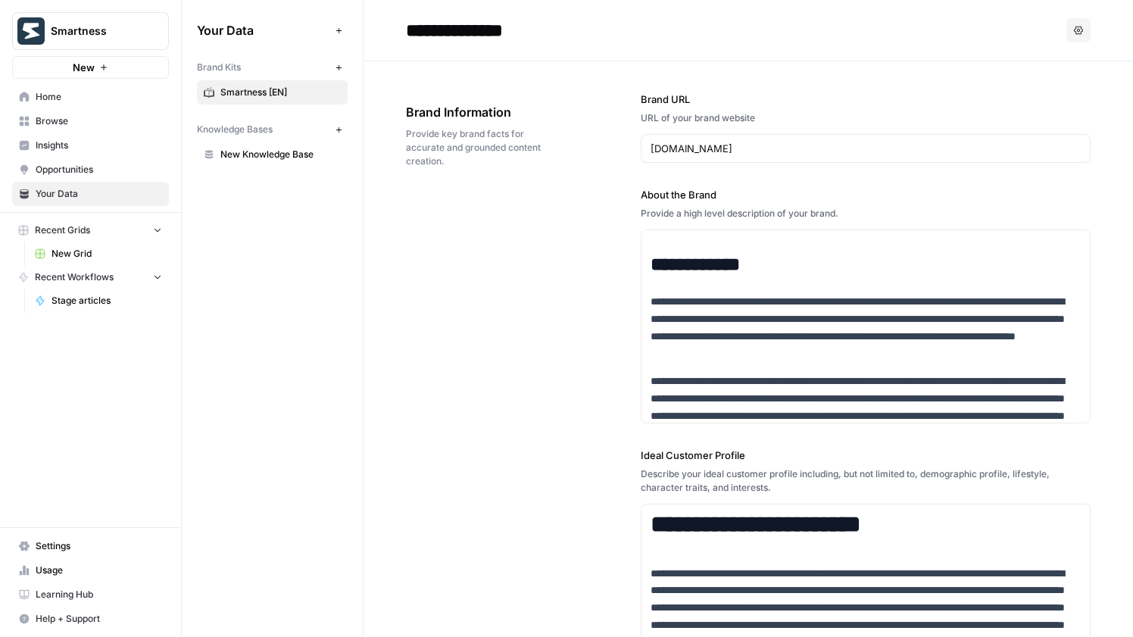
click at [233, 148] on span "New Knowledge Base" at bounding box center [280, 155] width 120 height 14
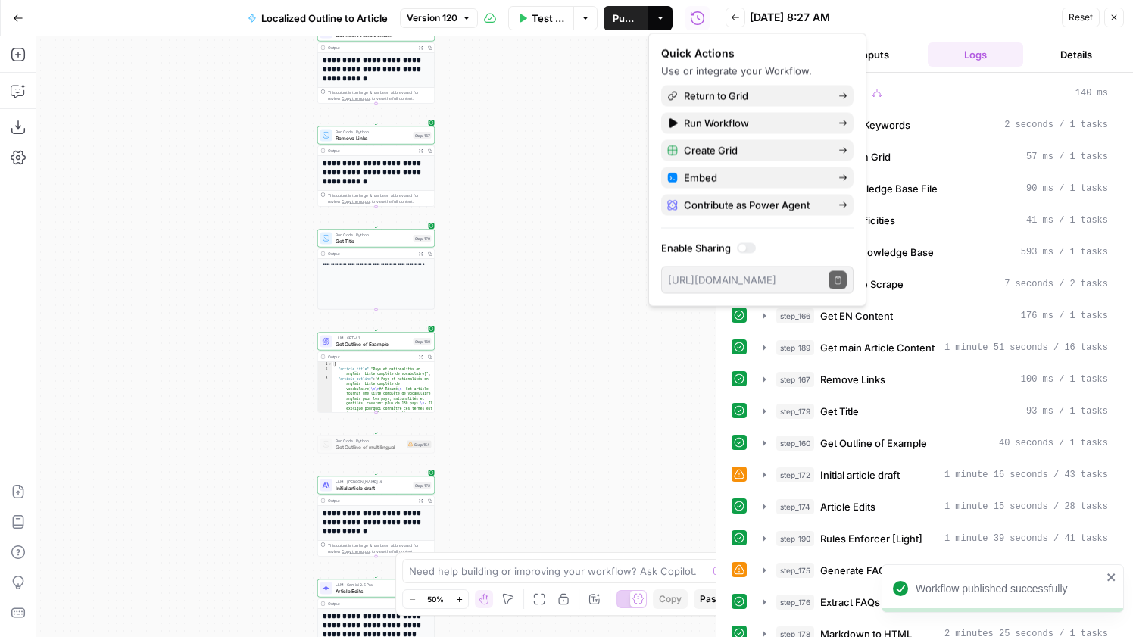
scroll to position [3724, 0]
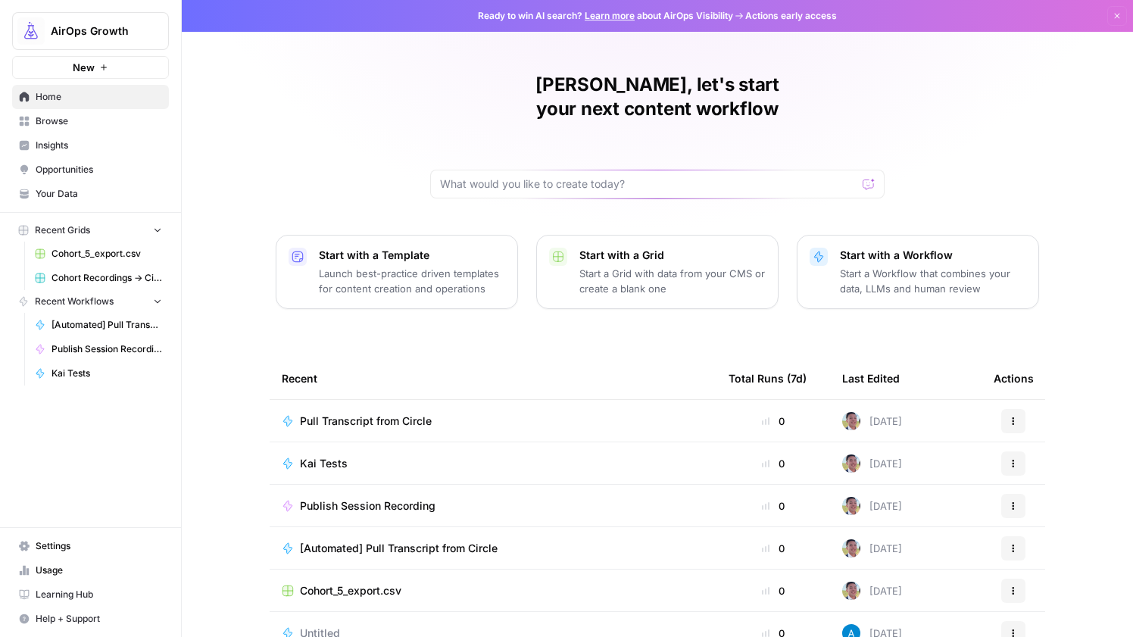
click at [372, 413] on span "Pull Transcript from Circle" at bounding box center [366, 420] width 132 height 15
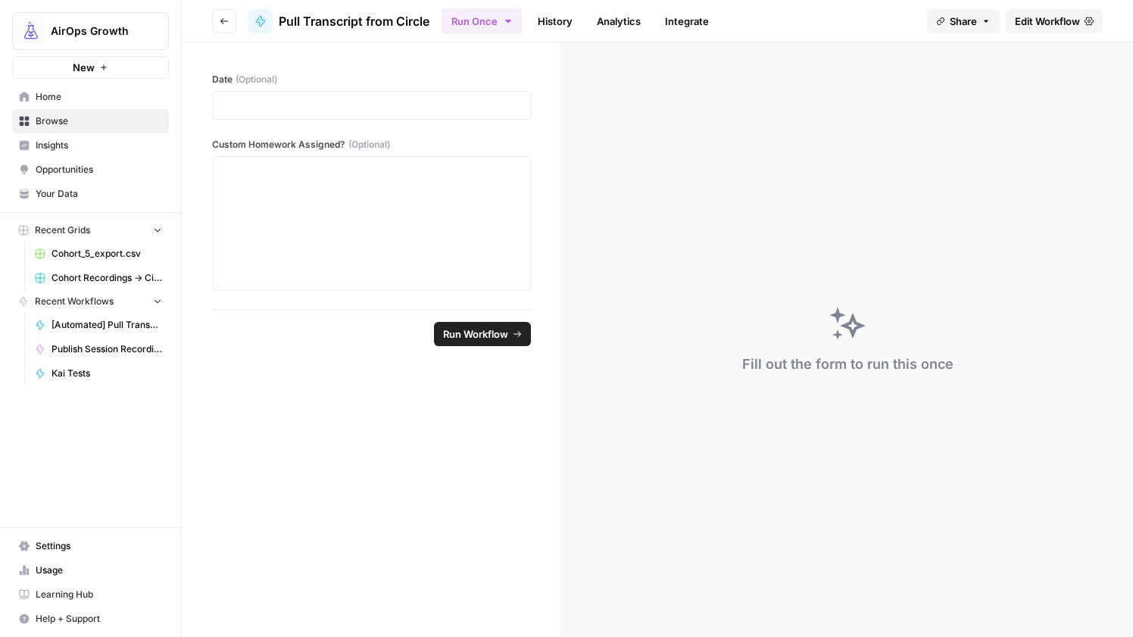
click at [1049, 22] on span "Edit Workflow" at bounding box center [1046, 21] width 65 height 15
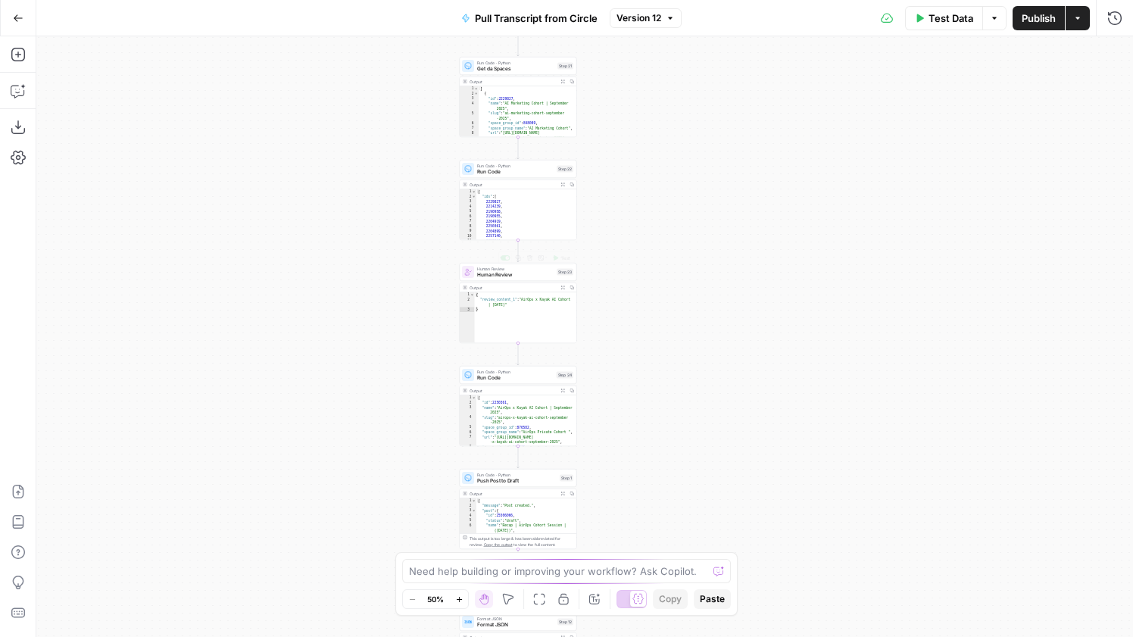
click at [543, 270] on span "Human Review" at bounding box center [515, 269] width 76 height 6
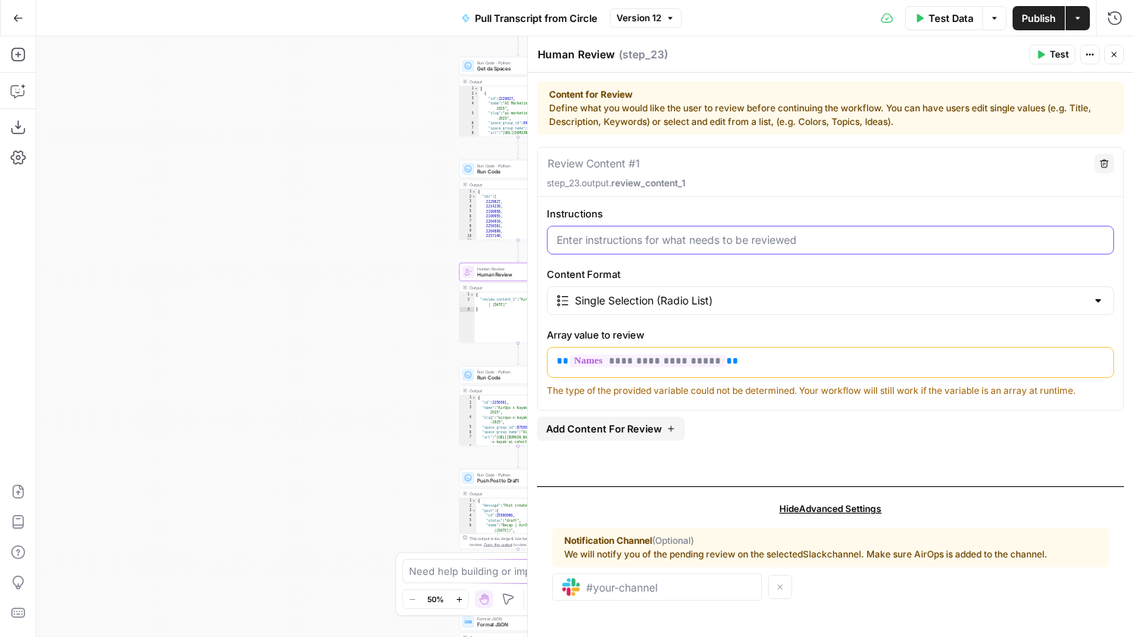
click at [646, 245] on input "Instructions" at bounding box center [829, 239] width 547 height 15
drag, startPoint x: 631, startPoint y: 240, endPoint x: 521, endPoint y: 240, distance: 109.8
click at [527, 240] on div "**********" at bounding box center [830, 336] width 606 height 600
type input "Select a Space to Post"
click at [1030, 20] on span "Publish" at bounding box center [1038, 18] width 34 height 15
